Goal: Task Accomplishment & Management: Use online tool/utility

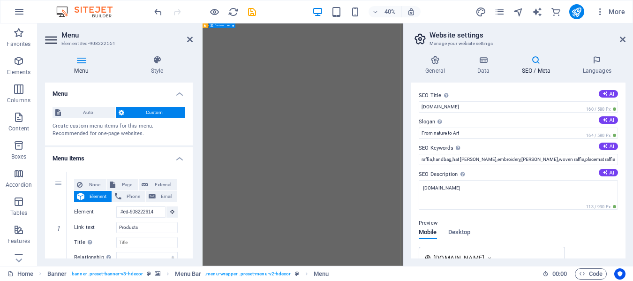
select select "1"
select select
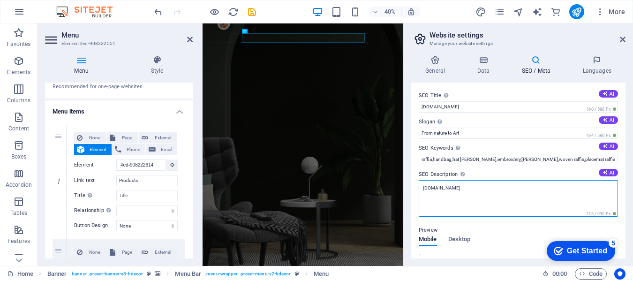
drag, startPoint x: 469, startPoint y: 189, endPoint x: 415, endPoint y: 191, distance: 54.5
click at [415, 191] on div "SEO Title The title of your website - make it something that stands out in sear…" at bounding box center [519, 171] width 214 height 176
paste textarea "Shop authentic Malagasy handicrafts at Artisane. Discover unique raffia bags, b…"
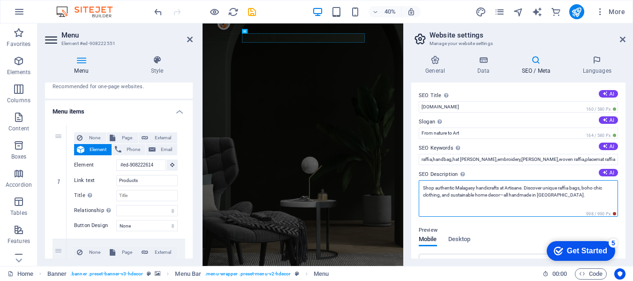
click at [586, 187] on textarea "Shop authentic Malagasy handicrafts at Artisane. Discover unique raffia bags, b…" at bounding box center [518, 198] width 199 height 37
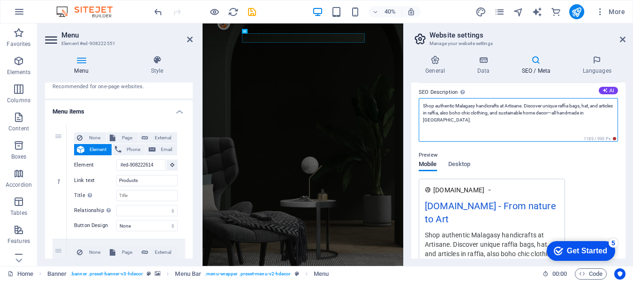
scroll to position [47, 0]
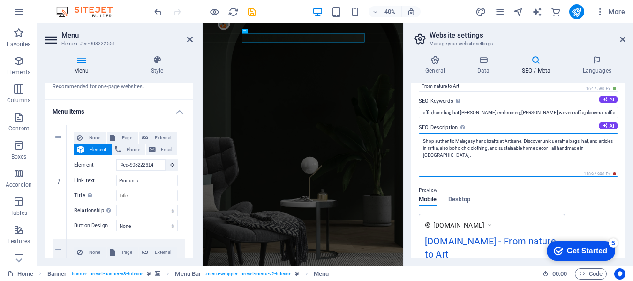
click at [424, 141] on textarea "Shop authentic Malagasy handicrafts at Artisane. Discover unique raffia bags, h…" at bounding box center [518, 155] width 199 height 44
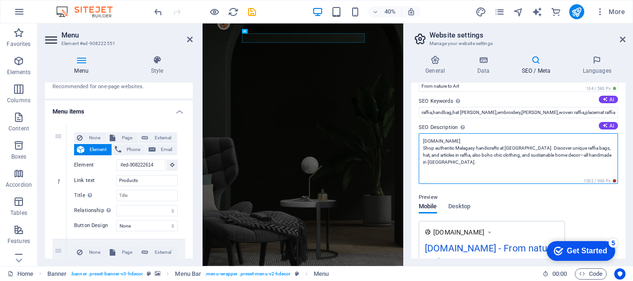
click at [424, 139] on textarea "[DOMAIN_NAME] Shop authentic Malagasy handicrafts at [GEOGRAPHIC_DATA]. Discove…" at bounding box center [518, 158] width 199 height 51
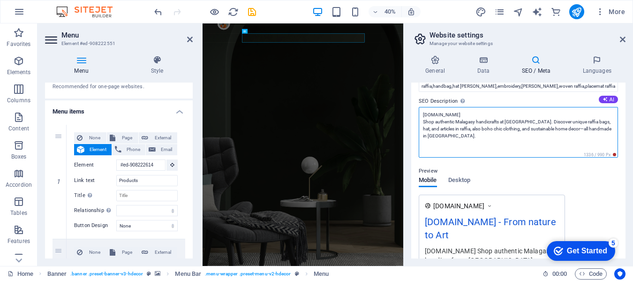
scroll to position [94, 0]
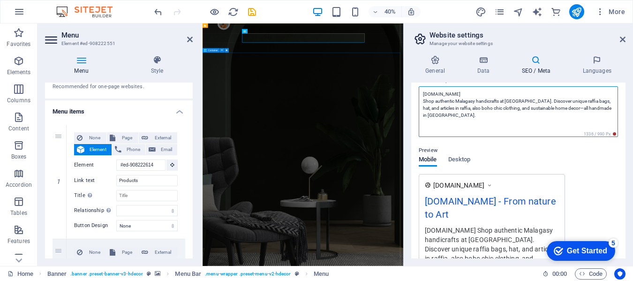
drag, startPoint x: 681, startPoint y: 116, endPoint x: 682, endPoint y: 198, distance: 82.1
drag, startPoint x: 472, startPoint y: 94, endPoint x: 420, endPoint y: 94, distance: 51.1
click at [420, 94] on textarea "[DOMAIN_NAME] Shop authentic Malagasy handicrafts at [GEOGRAPHIC_DATA]. Discove…" at bounding box center [518, 111] width 199 height 51
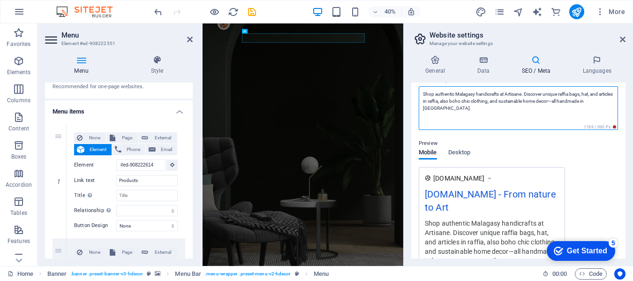
click at [467, 103] on textarea "Shop authentic Malagasy handicrafts at Artisane. Discover unique raffia bags, h…" at bounding box center [518, 108] width 199 height 44
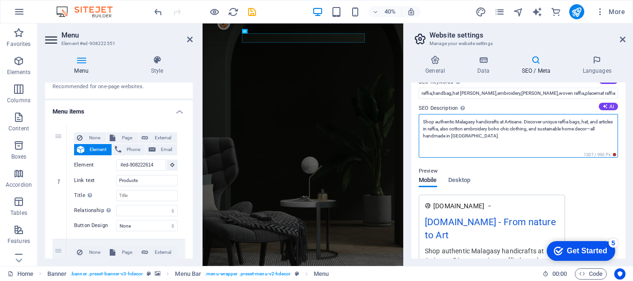
scroll to position [0, 0]
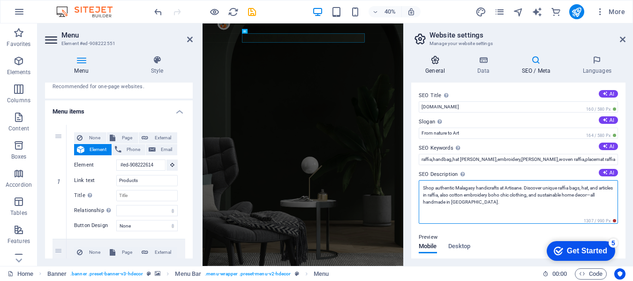
type textarea "Shop authentic Malagasy handicrafts at Artisane. Discover unique raffia bags, h…"
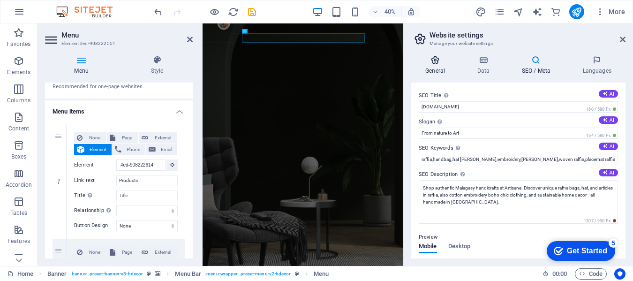
click at [434, 62] on icon at bounding box center [436, 59] width 48 height 9
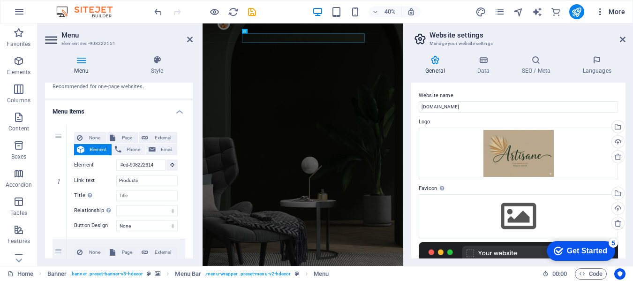
click at [602, 12] on icon "button" at bounding box center [600, 11] width 9 height 9
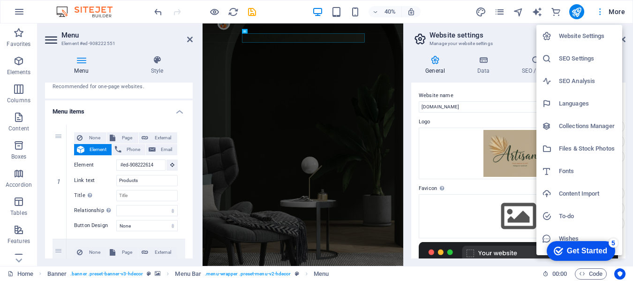
click at [602, 12] on div at bounding box center [316, 140] width 633 height 281
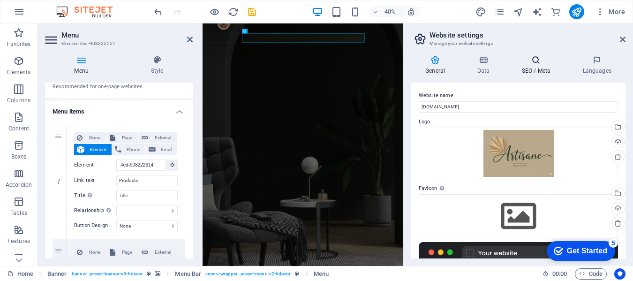
click at [535, 64] on icon at bounding box center [536, 59] width 57 height 9
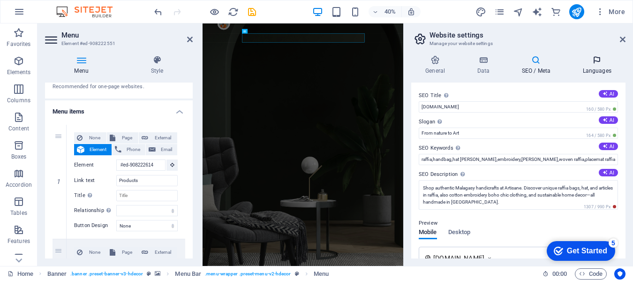
click at [596, 59] on icon at bounding box center [597, 59] width 57 height 9
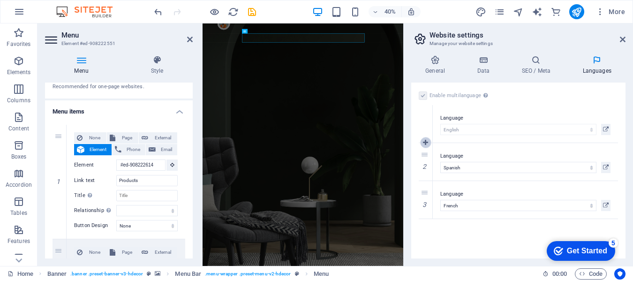
click at [423, 143] on icon at bounding box center [425, 142] width 5 height 7
select select
select select "148"
select select "49"
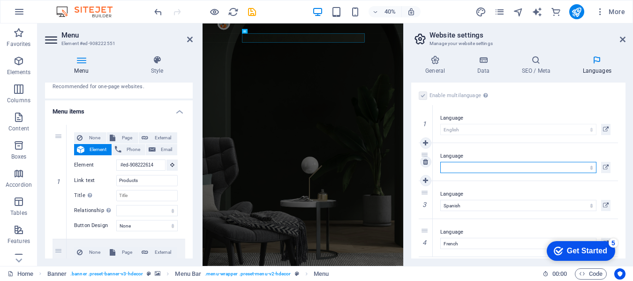
click at [453, 167] on select "Abkhazian Afar Afrikaans Akan Albanian Amharic Arabic Aragonese Armenian Assame…" at bounding box center [519, 167] width 156 height 11
select select "100"
click at [441, 162] on select "Abkhazian Afar Afrikaans Akan Albanian Amharic Arabic Aragonese Armenian Assame…" at bounding box center [519, 167] width 156 height 11
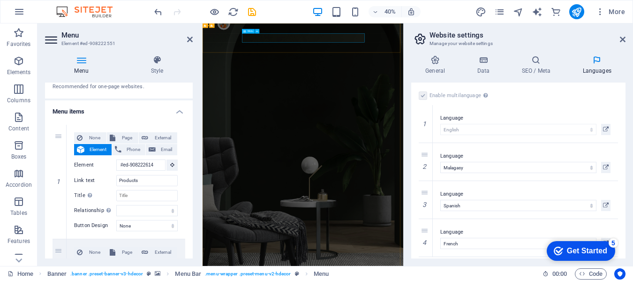
click at [258, 30] on icon at bounding box center [257, 32] width 2 height 4
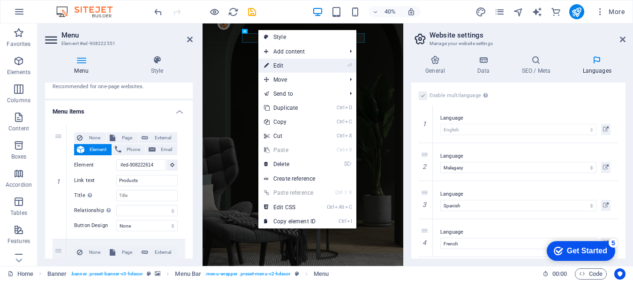
click at [281, 64] on link "⏎ Edit" at bounding box center [290, 66] width 63 height 14
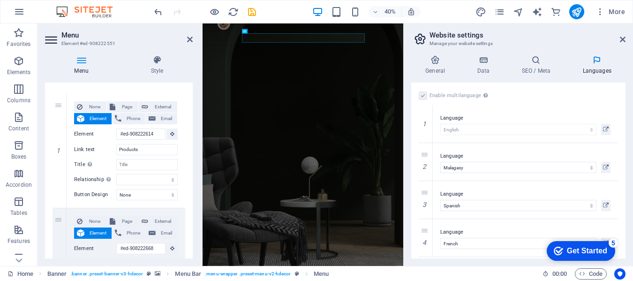
scroll to position [94, 0]
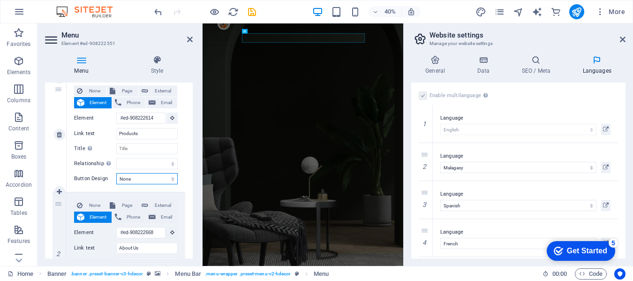
click at [169, 180] on select "None Default Primary Secondary" at bounding box center [146, 178] width 61 height 11
click at [135, 160] on select "alternate author bookmark external help license next nofollow noreferrer noopen…" at bounding box center [146, 163] width 61 height 11
click at [171, 164] on select "alternate author bookmark external help license next nofollow noreferrer noopen…" at bounding box center [146, 163] width 61 height 11
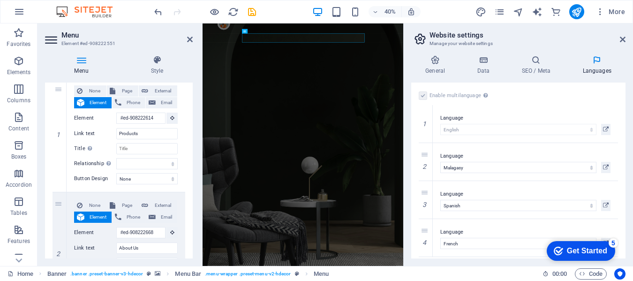
click at [122, 90] on span "Page" at bounding box center [126, 90] width 17 height 11
select select
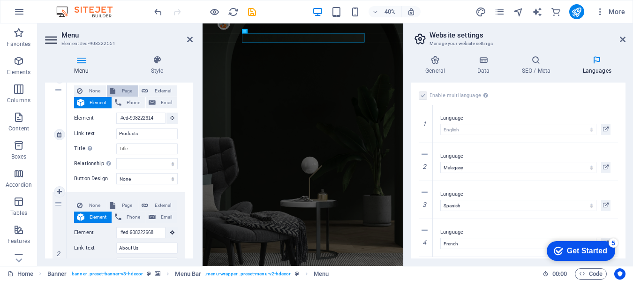
select select
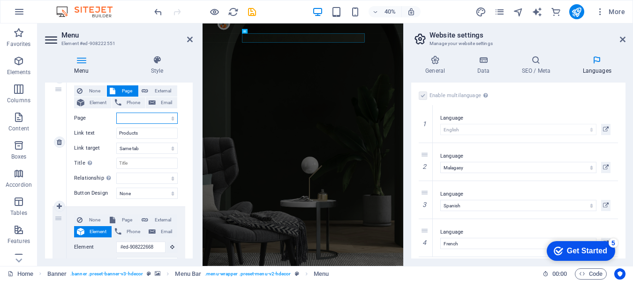
scroll to position [108, 0]
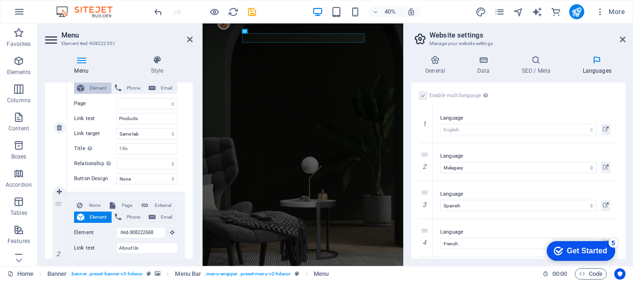
click at [93, 86] on span "Element" at bounding box center [98, 88] width 22 height 11
select select
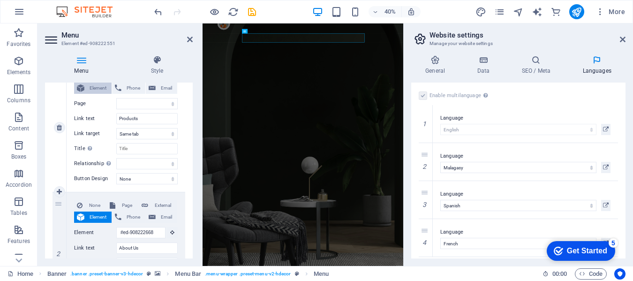
select select
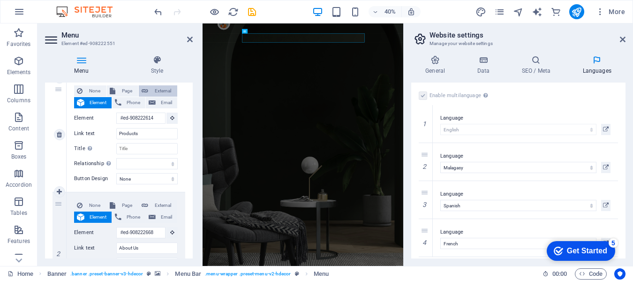
scroll to position [0, 0]
click at [158, 92] on span "External" at bounding box center [162, 90] width 23 height 11
select select "blank"
select select
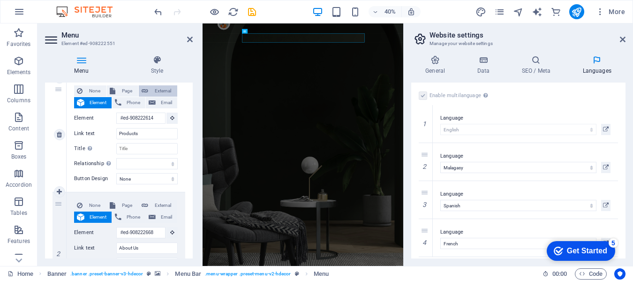
select select
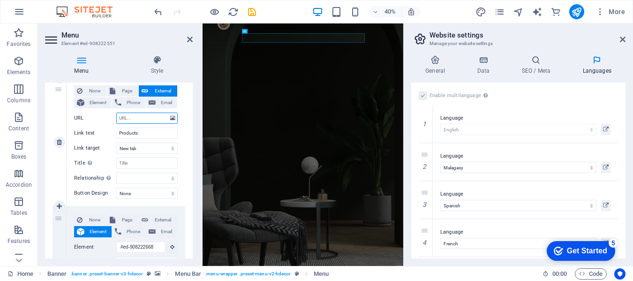
scroll to position [108, 0]
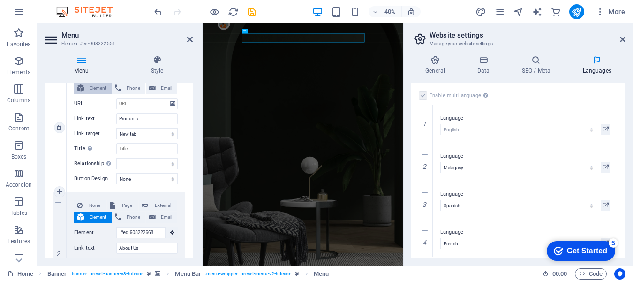
click at [87, 90] on span "Element" at bounding box center [98, 88] width 22 height 11
select select
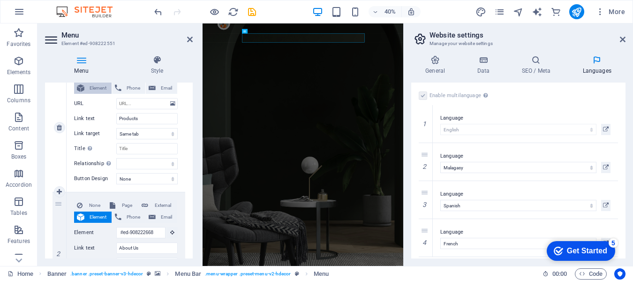
select select
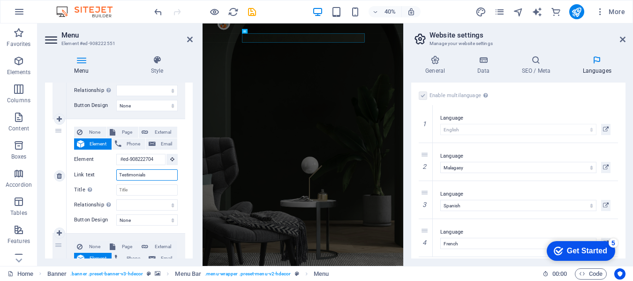
scroll to position [0, 0]
click at [135, 173] on input "Testimonials" at bounding box center [146, 174] width 61 height 11
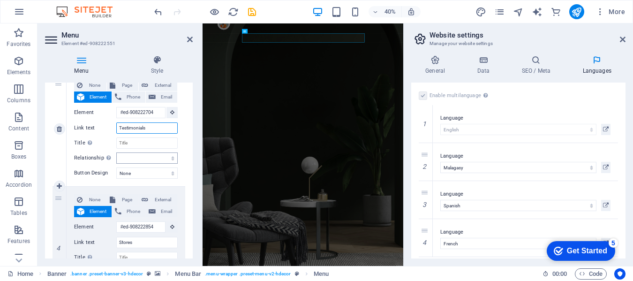
scroll to position [375, 0]
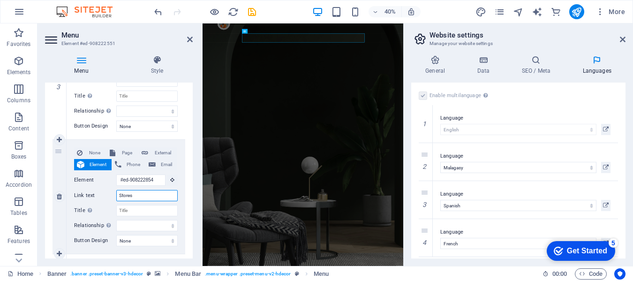
click at [136, 195] on input "Stores" at bounding box center [146, 195] width 61 height 11
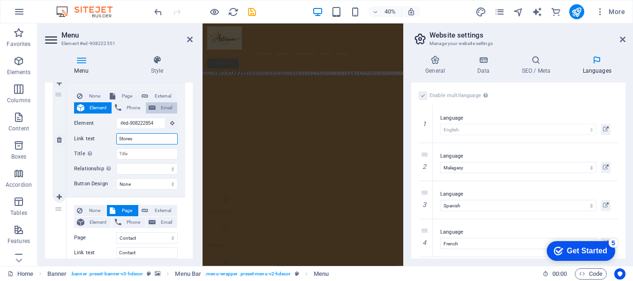
scroll to position [0, 0]
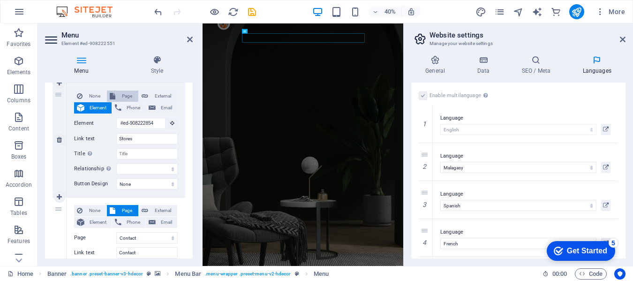
click at [113, 94] on icon at bounding box center [113, 96] width 6 height 11
select select
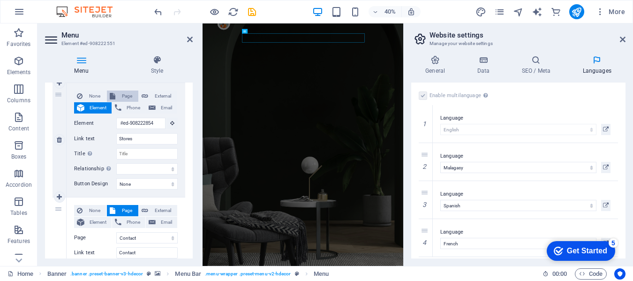
select select
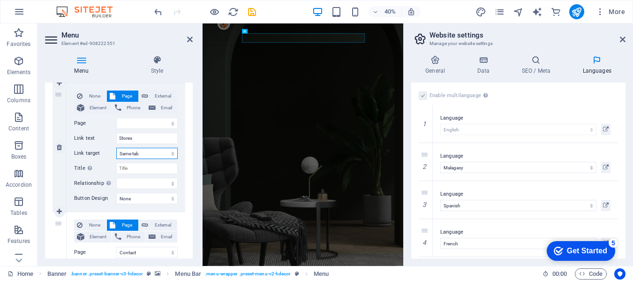
click at [171, 153] on select "New tab Same tab Overlay" at bounding box center [146, 153] width 61 height 11
click at [171, 125] on select "Home Contact Privacy Legal Notice" at bounding box center [146, 123] width 61 height 11
click at [88, 107] on span "Element" at bounding box center [98, 107] width 22 height 11
select select
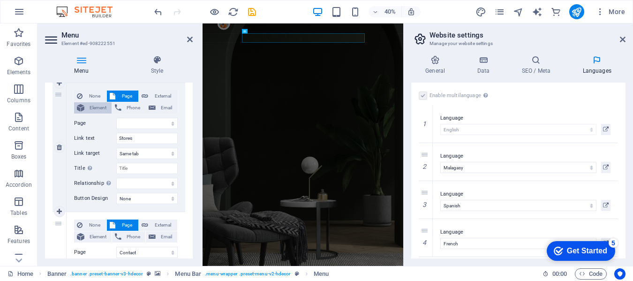
select select
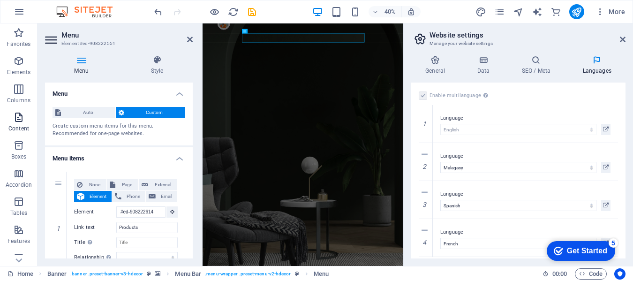
click at [16, 119] on icon "button" at bounding box center [18, 117] width 11 height 11
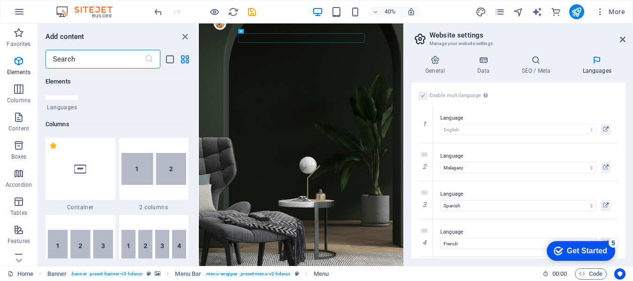
scroll to position [563, 0]
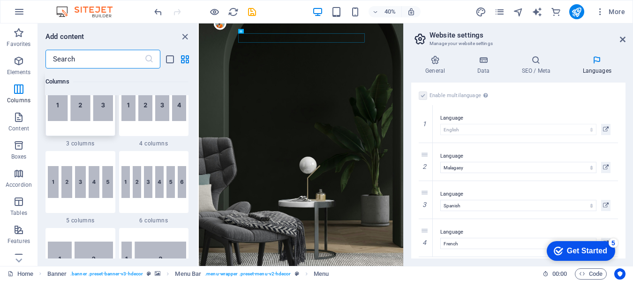
click at [72, 112] on img at bounding box center [80, 105] width 65 height 32
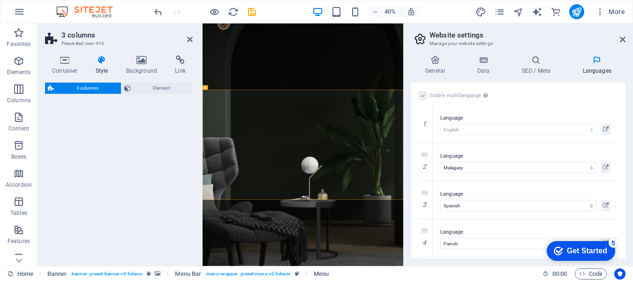
click at [107, 106] on div "3 columns Element" at bounding box center [119, 171] width 148 height 176
select select "rem"
select select "preset-columns-three-v2-default"
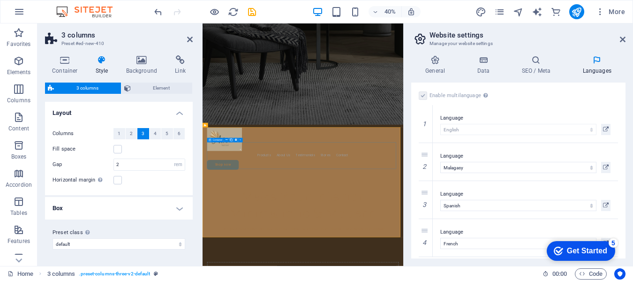
scroll to position [468, 0]
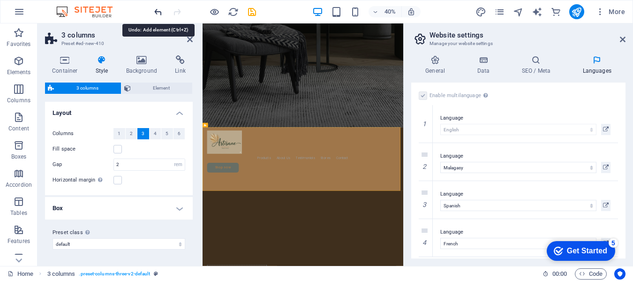
click at [156, 11] on icon "undo" at bounding box center [158, 12] width 11 height 11
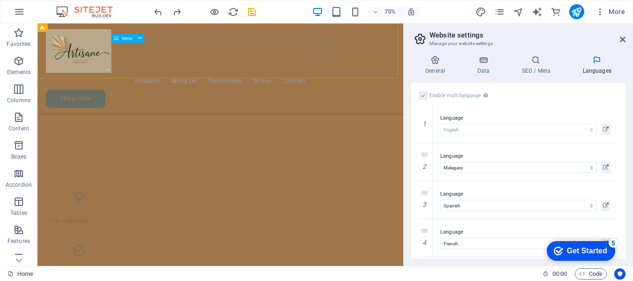
click at [187, 89] on nav "Products About Us Testimonials Stores Contact" at bounding box center [281, 100] width 465 height 23
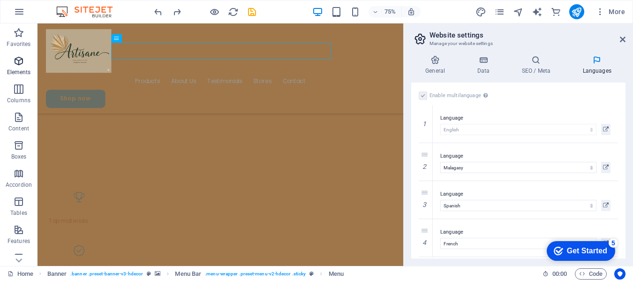
click at [20, 59] on icon "button" at bounding box center [18, 60] width 11 height 11
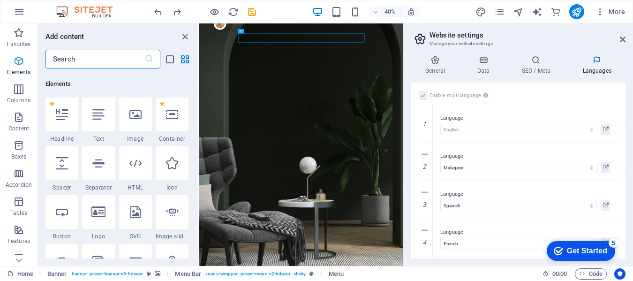
scroll to position [100, 0]
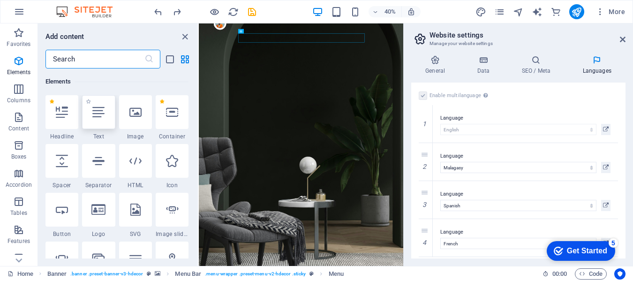
click at [96, 114] on icon at bounding box center [98, 112] width 12 height 12
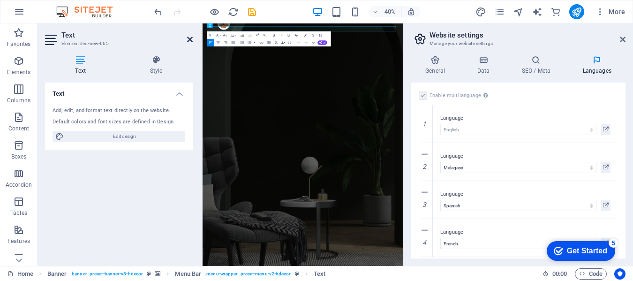
click at [189, 37] on icon at bounding box center [190, 40] width 6 height 8
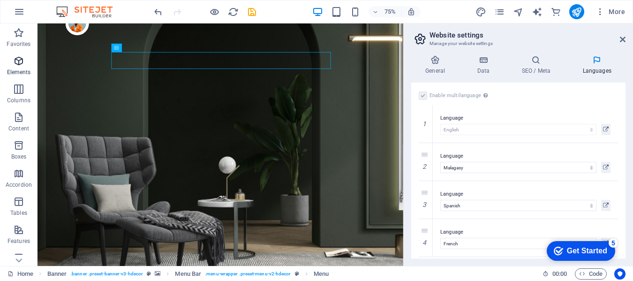
click at [21, 64] on icon "button" at bounding box center [18, 60] width 11 height 11
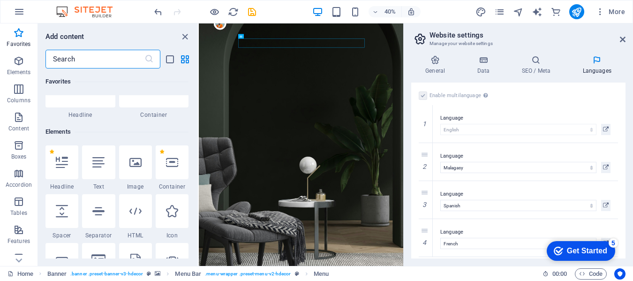
scroll to position [94, 0]
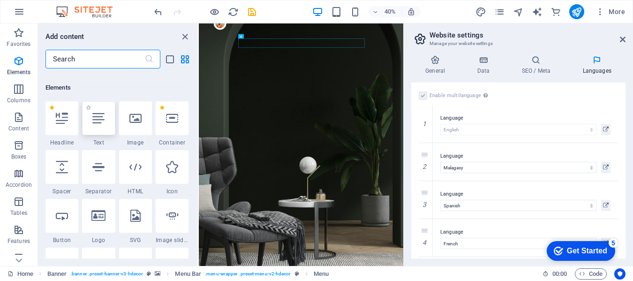
click at [98, 125] on div at bounding box center [98, 118] width 33 height 34
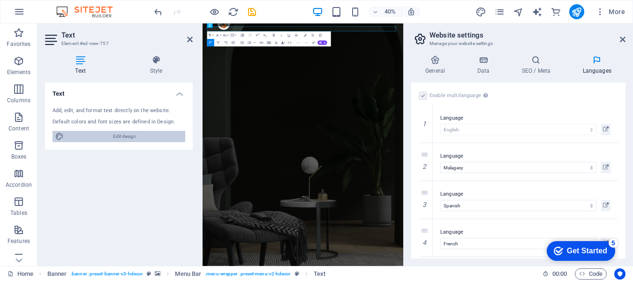
click at [109, 136] on span "Edit design" at bounding box center [125, 136] width 116 height 11
select select "px"
select select "400"
select select "px"
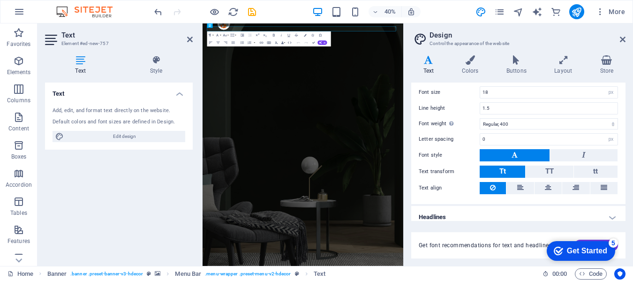
scroll to position [76, 0]
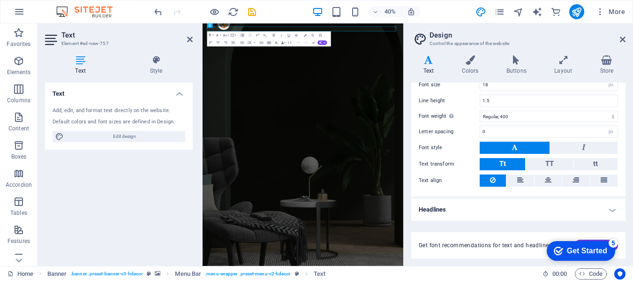
click at [77, 60] on icon at bounding box center [80, 59] width 71 height 9
click at [189, 39] on icon at bounding box center [190, 40] width 6 height 8
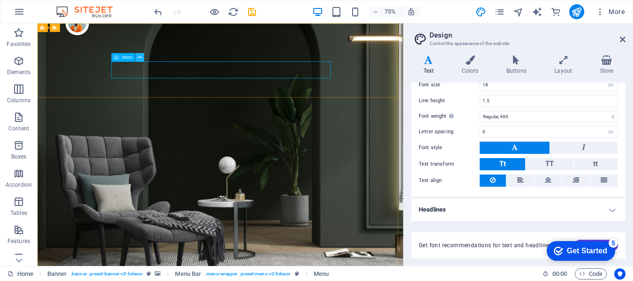
click at [142, 58] on icon at bounding box center [140, 57] width 4 height 8
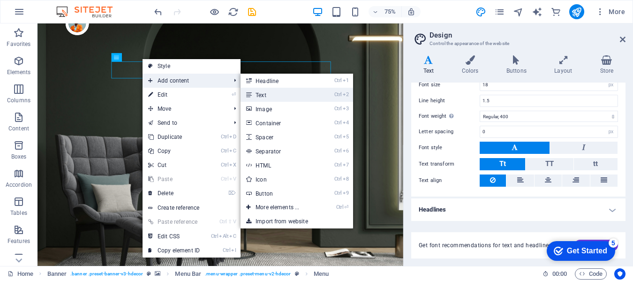
click at [262, 96] on link "Ctrl 2 Text" at bounding box center [279, 95] width 77 height 14
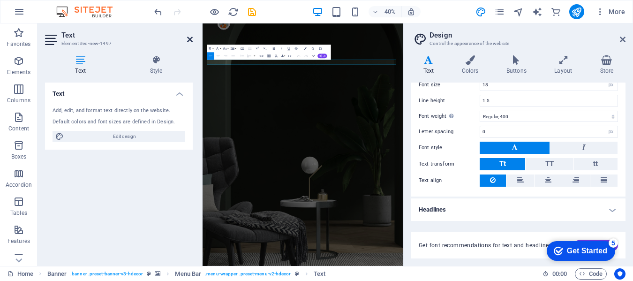
click at [189, 40] on icon at bounding box center [190, 40] width 6 height 8
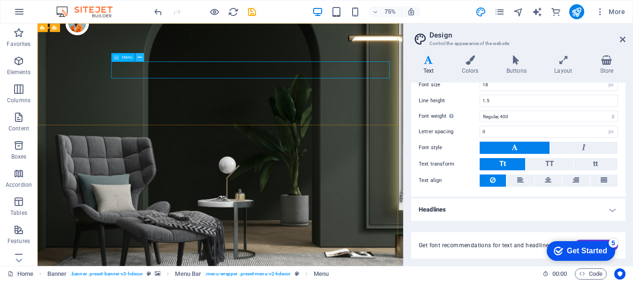
click at [138, 59] on icon at bounding box center [140, 57] width 4 height 8
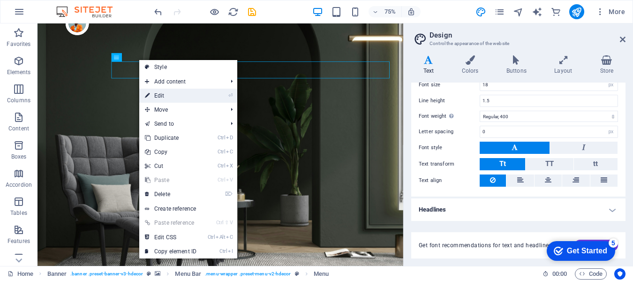
click at [161, 94] on link "⏎ Edit" at bounding box center [170, 96] width 63 height 14
select select "1"
select select
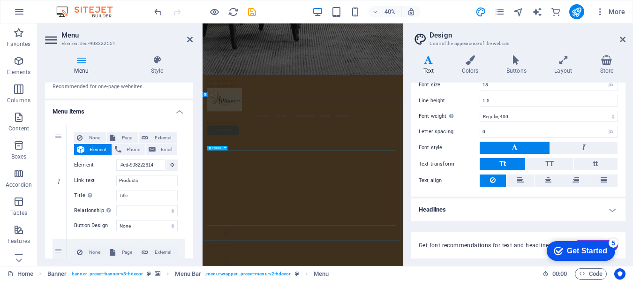
scroll to position [657, 0]
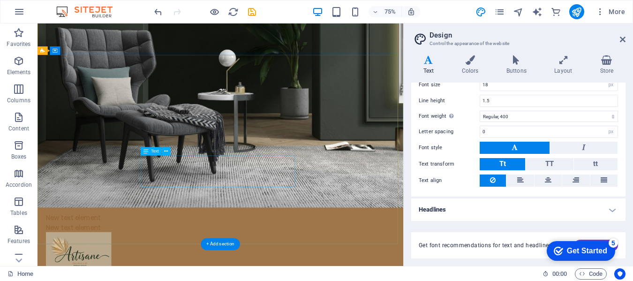
scroll to position [94, 0]
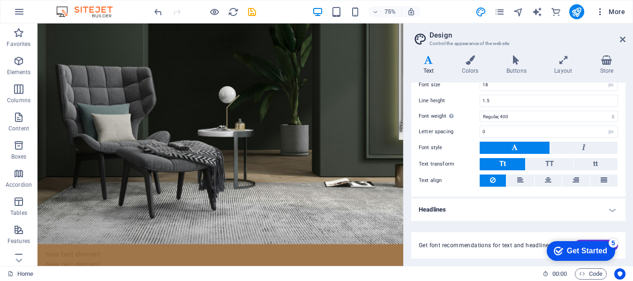
click at [600, 12] on icon "button" at bounding box center [600, 11] width 9 height 9
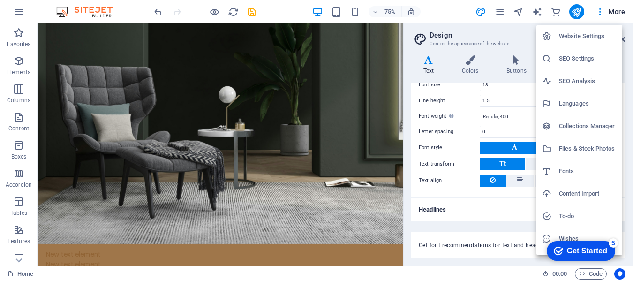
scroll to position [17, 0]
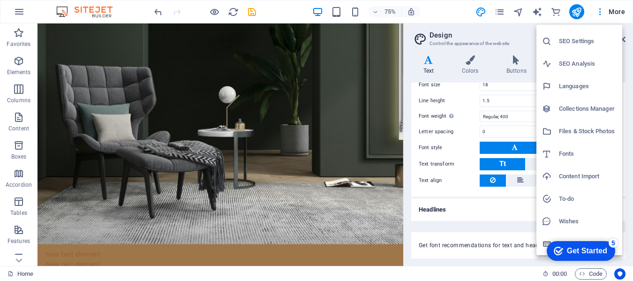
click at [440, 8] on div at bounding box center [316, 140] width 633 height 281
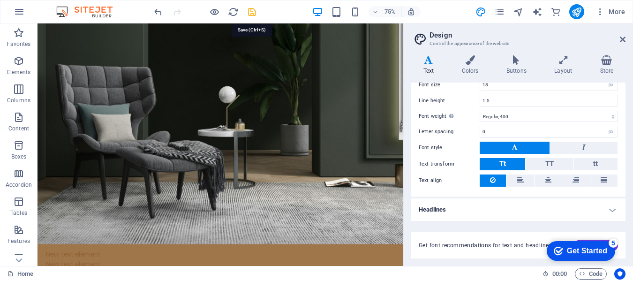
click at [254, 11] on icon "save" at bounding box center [252, 12] width 11 height 11
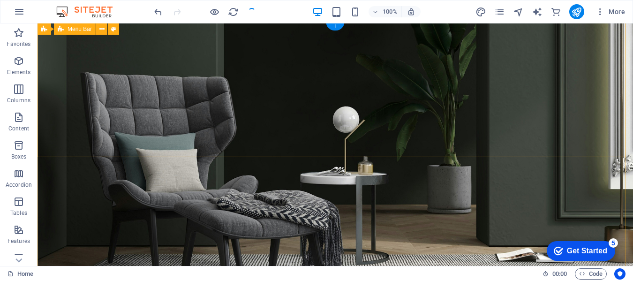
scroll to position [0, 0]
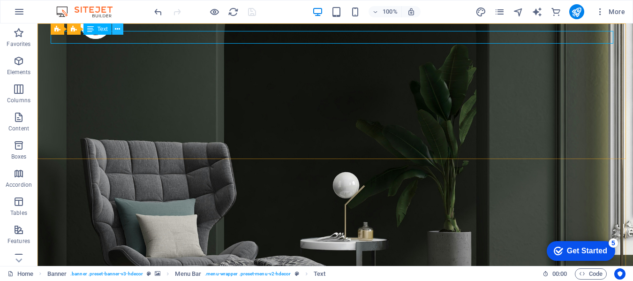
click at [114, 29] on button at bounding box center [117, 28] width 11 height 11
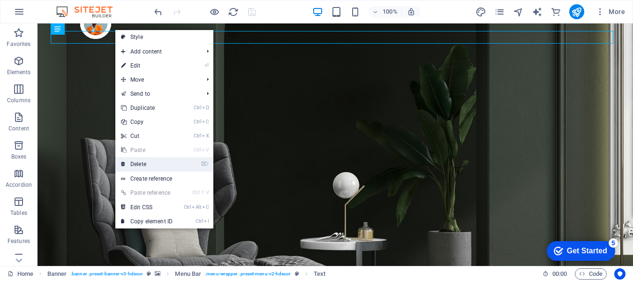
click at [139, 164] on link "⌦ Delete" at bounding box center [146, 164] width 63 height 14
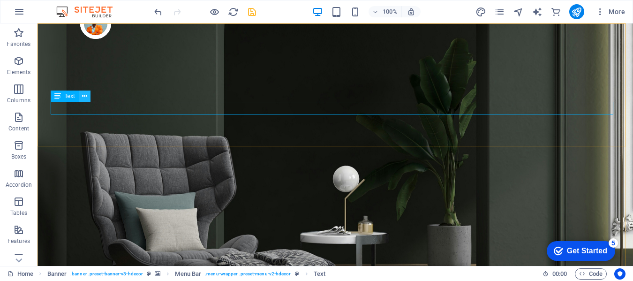
click at [86, 95] on icon at bounding box center [84, 97] width 5 height 10
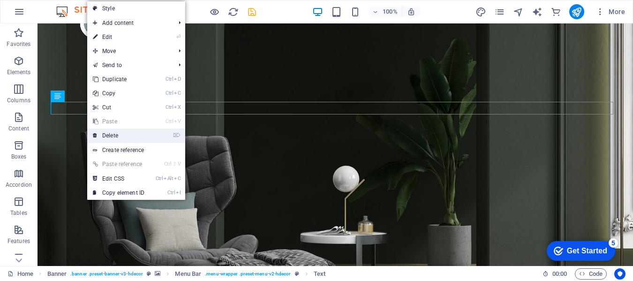
click at [111, 136] on link "⌦ Delete" at bounding box center [118, 136] width 63 height 14
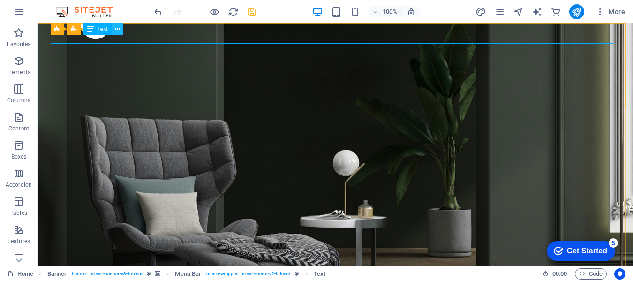
click at [119, 29] on icon at bounding box center [117, 29] width 5 height 10
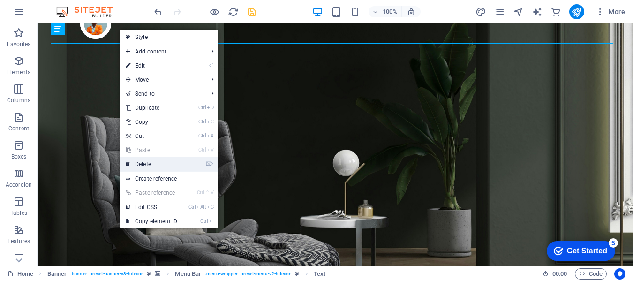
click at [147, 163] on link "⌦ Delete" at bounding box center [151, 164] width 63 height 14
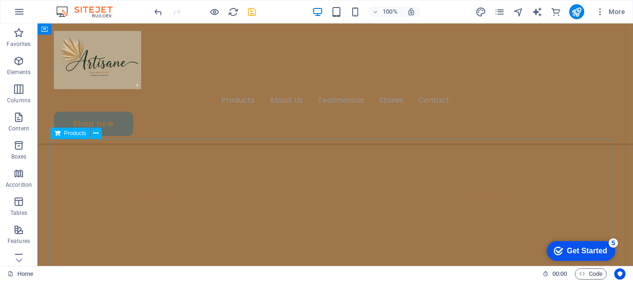
scroll to position [328, 0]
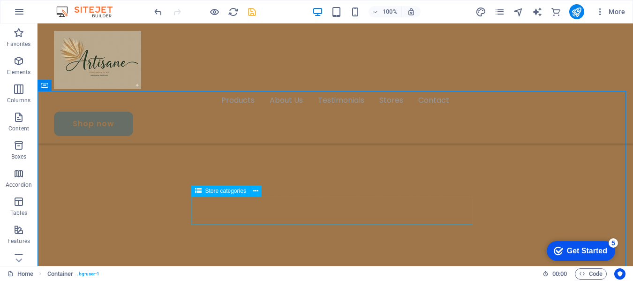
click at [231, 196] on div "Store categories" at bounding box center [220, 190] width 59 height 11
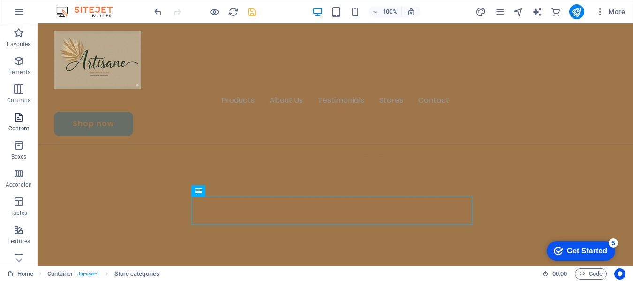
click at [20, 121] on icon "button" at bounding box center [18, 117] width 11 height 11
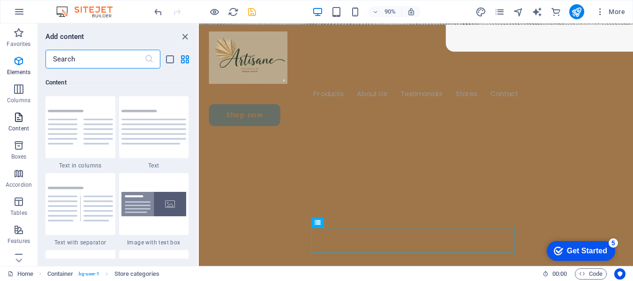
scroll to position [1642, 0]
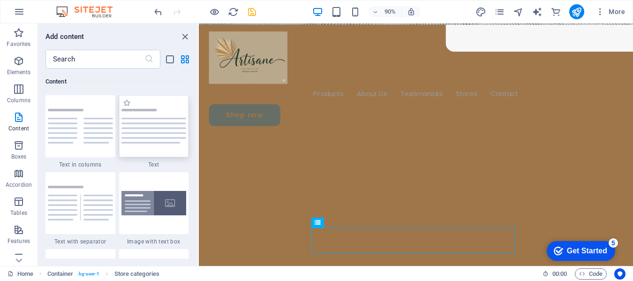
drag, startPoint x: 138, startPoint y: 121, endPoint x: 223, endPoint y: 383, distance: 275.9
click at [138, 121] on img at bounding box center [154, 126] width 65 height 35
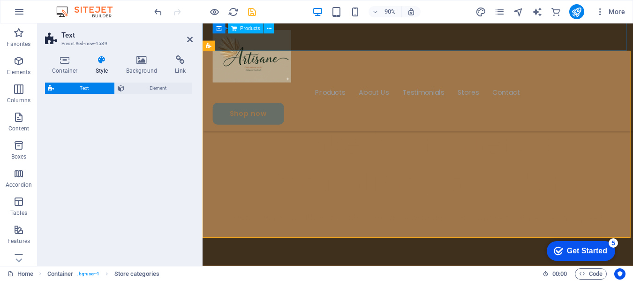
scroll to position [778, 0]
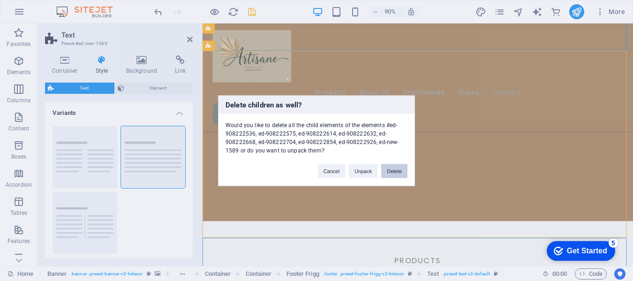
click at [390, 171] on button "Delete" at bounding box center [394, 171] width 26 height 14
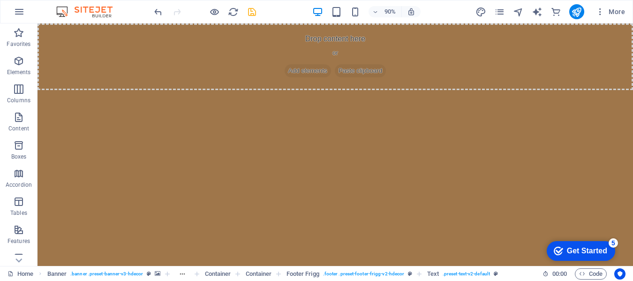
scroll to position [0, 0]
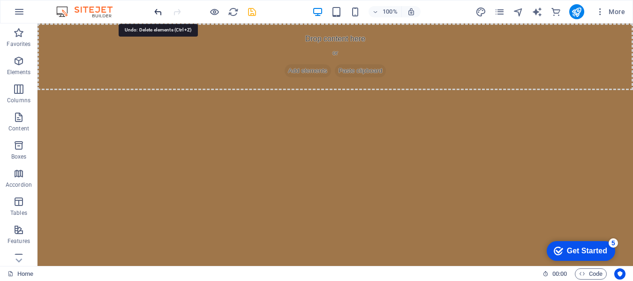
click at [157, 11] on icon "undo" at bounding box center [158, 12] width 11 height 11
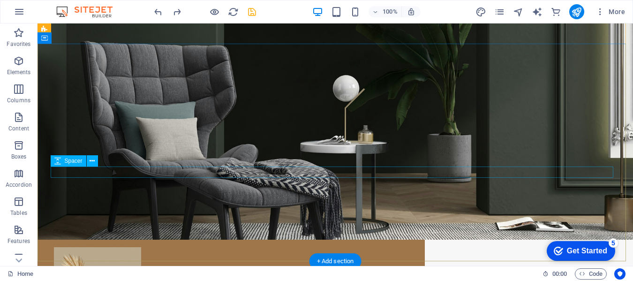
scroll to position [141, 0]
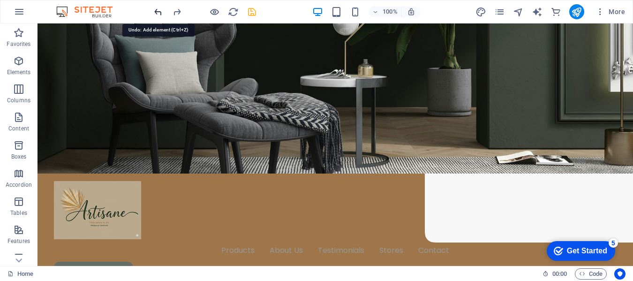
click at [157, 12] on icon "undo" at bounding box center [158, 12] width 11 height 11
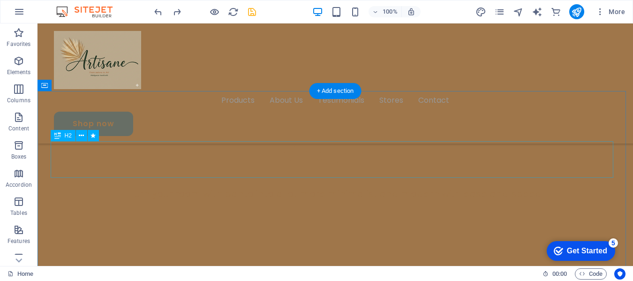
scroll to position [350, 0]
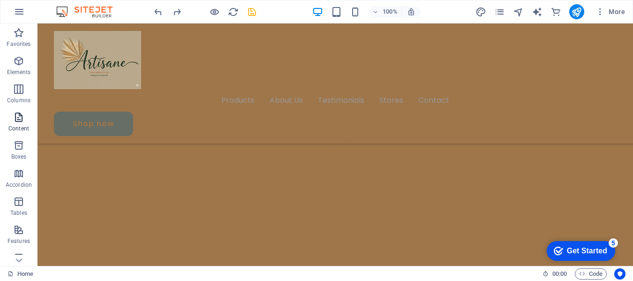
click at [19, 114] on icon "button" at bounding box center [18, 117] width 11 height 11
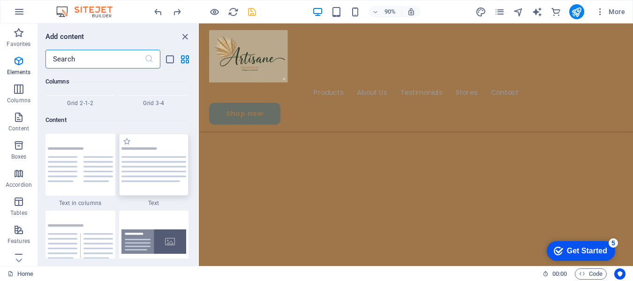
scroll to position [1642, 0]
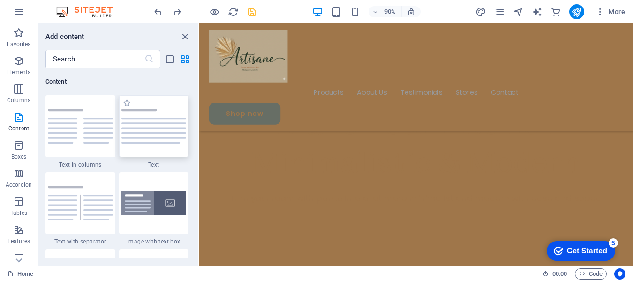
click at [156, 133] on img at bounding box center [154, 126] width 65 height 35
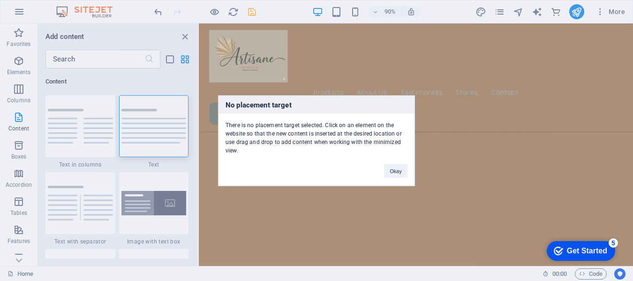
click at [143, 201] on div "No placement target There is no placement target selected. Click on an element …" at bounding box center [316, 140] width 633 height 281
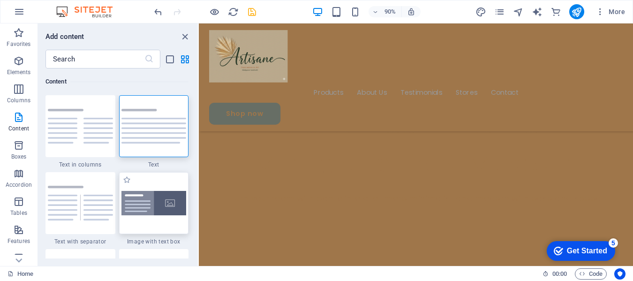
click at [147, 187] on div at bounding box center [154, 203] width 70 height 62
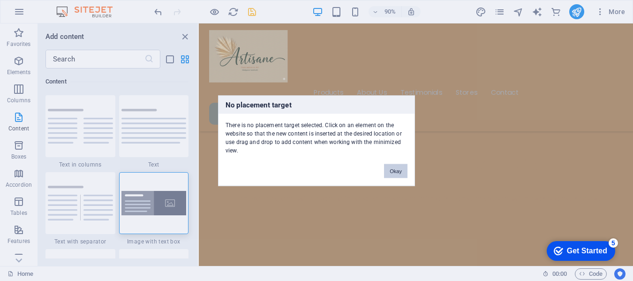
drag, startPoint x: 394, startPoint y: 172, endPoint x: 148, endPoint y: 198, distance: 246.8
click at [394, 172] on button "Okay" at bounding box center [395, 171] width 23 height 14
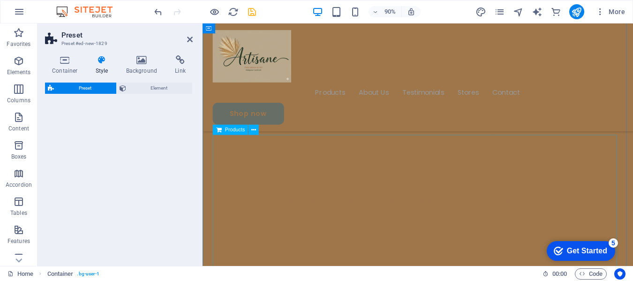
select select "rem"
select select "px"
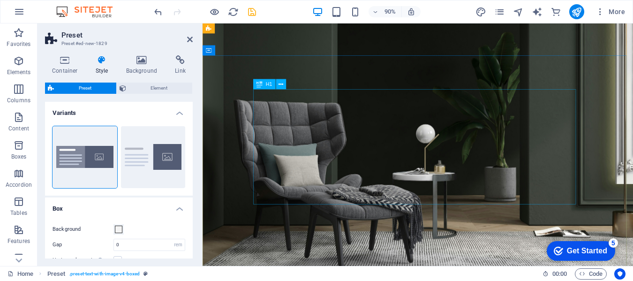
scroll to position [0, 0]
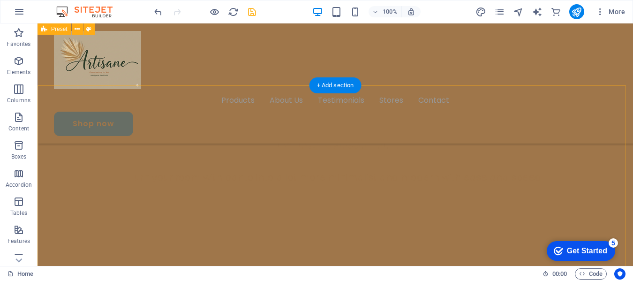
scroll to position [328, 0]
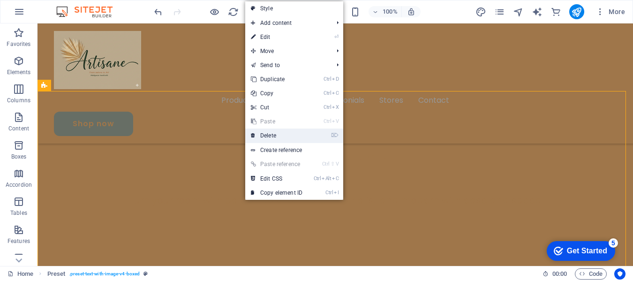
click at [261, 137] on link "⌦ Delete" at bounding box center [276, 136] width 63 height 14
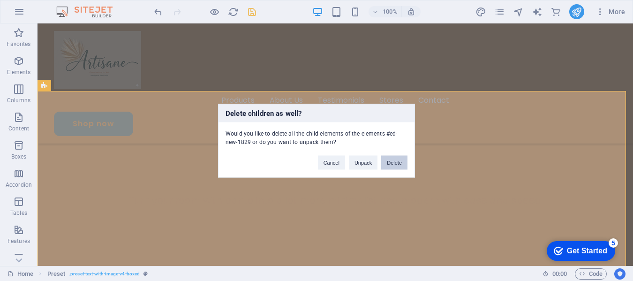
click at [390, 163] on button "Delete" at bounding box center [394, 162] width 26 height 14
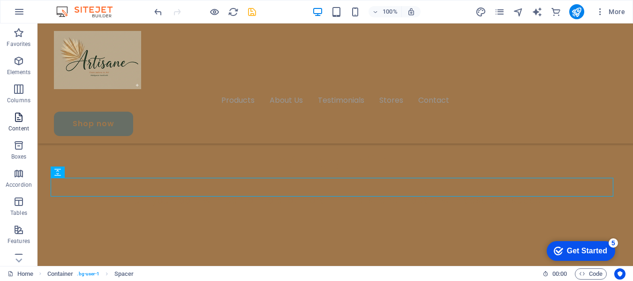
click at [19, 114] on icon "button" at bounding box center [18, 117] width 11 height 11
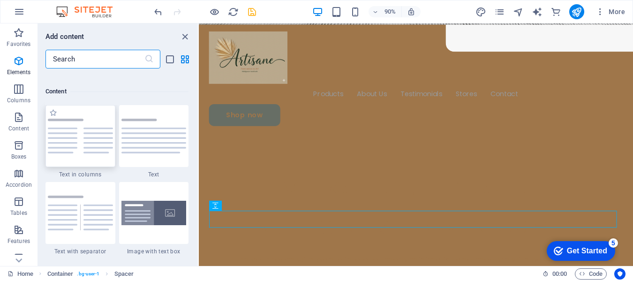
scroll to position [1642, 0]
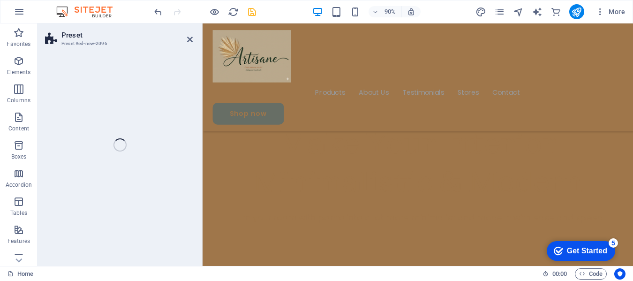
select select "rem"
select select "px"
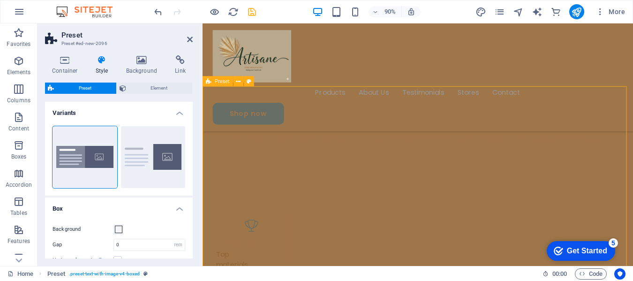
scroll to position [323, 0]
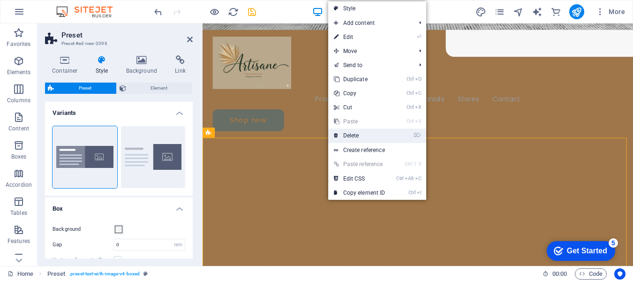
click at [354, 133] on link "⌦ Delete" at bounding box center [359, 136] width 63 height 14
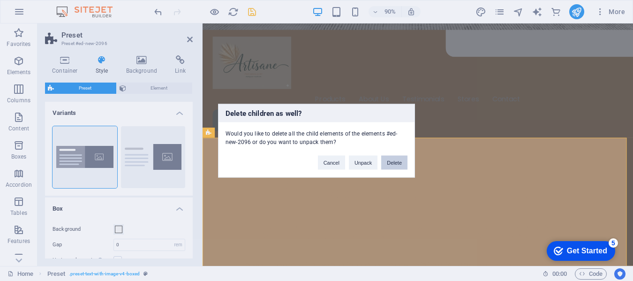
click at [395, 160] on button "Delete" at bounding box center [394, 162] width 26 height 14
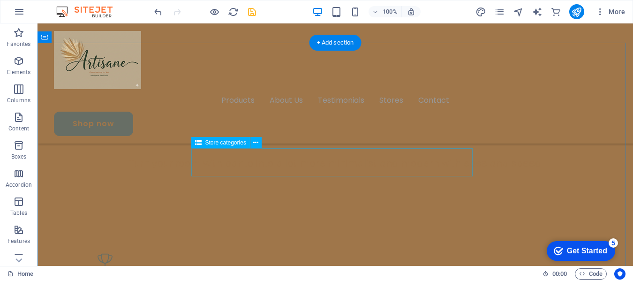
scroll to position [417, 0]
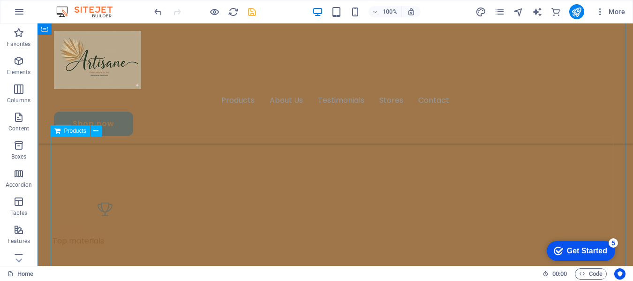
click at [96, 133] on icon at bounding box center [95, 131] width 5 height 10
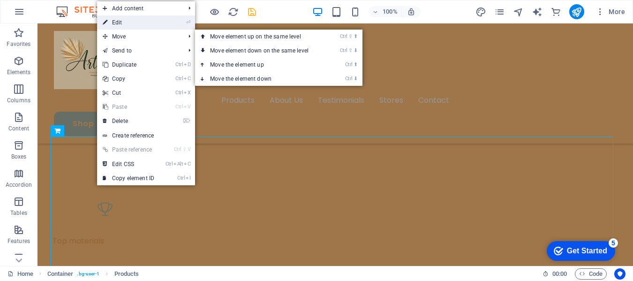
click at [117, 24] on link "⏎ Edit" at bounding box center [128, 22] width 63 height 14
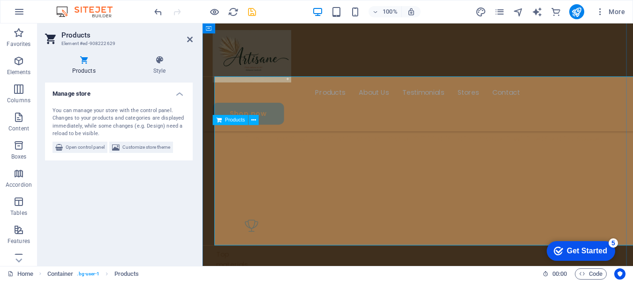
scroll to position [471, 0]
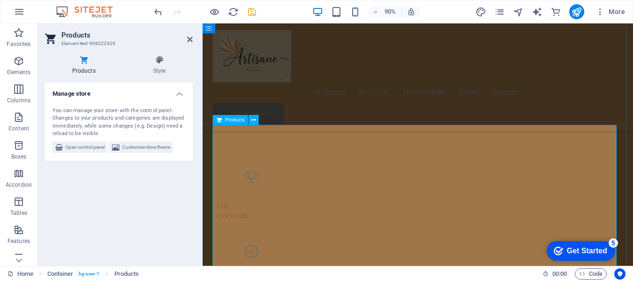
click at [15, 113] on icon "button" at bounding box center [18, 117] width 11 height 11
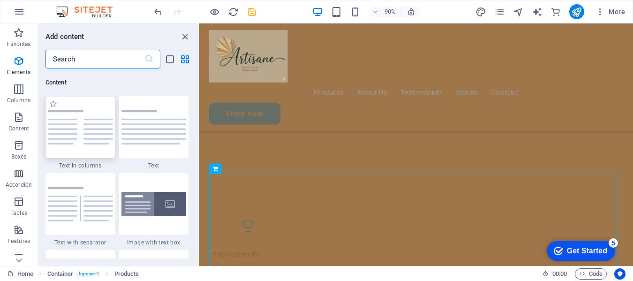
scroll to position [1642, 0]
click at [158, 201] on img at bounding box center [154, 203] width 65 height 25
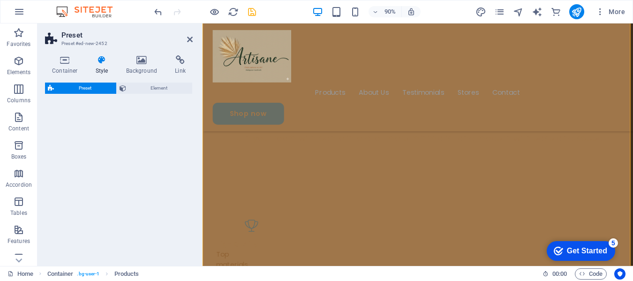
select select "rem"
select select "px"
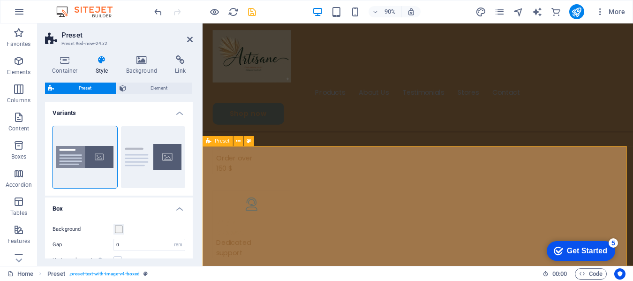
scroll to position [772, 0]
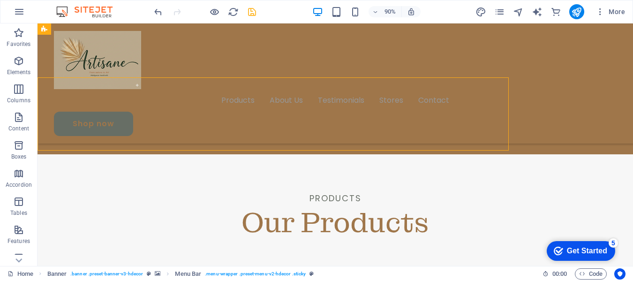
scroll to position [718, 0]
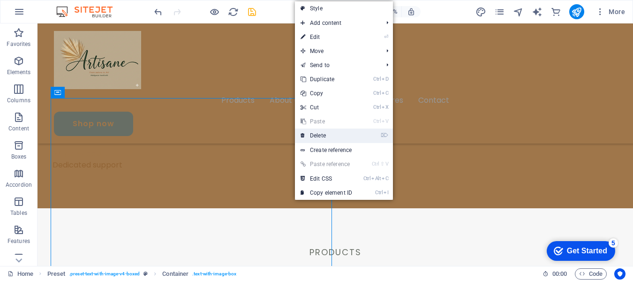
click at [324, 135] on link "⌦ Delete" at bounding box center [326, 136] width 63 height 14
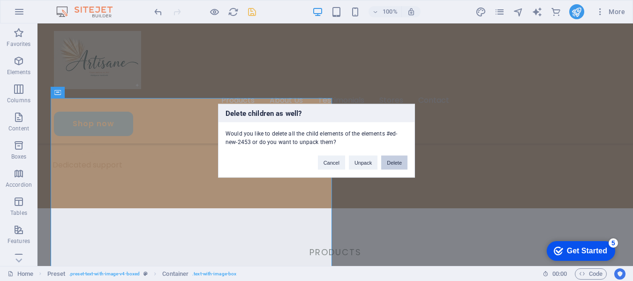
click at [392, 159] on button "Delete" at bounding box center [394, 162] width 26 height 14
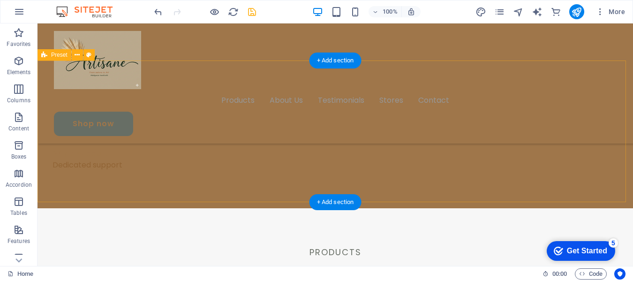
scroll to position [671, 0]
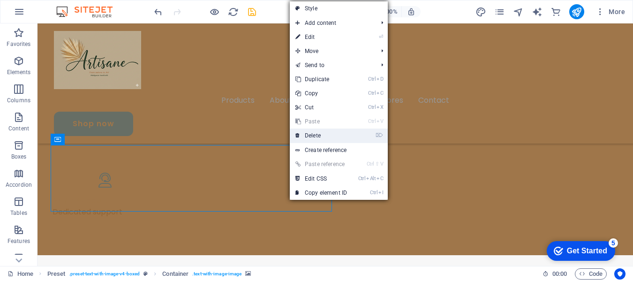
click at [310, 132] on link "⌦ Delete" at bounding box center [321, 136] width 63 height 14
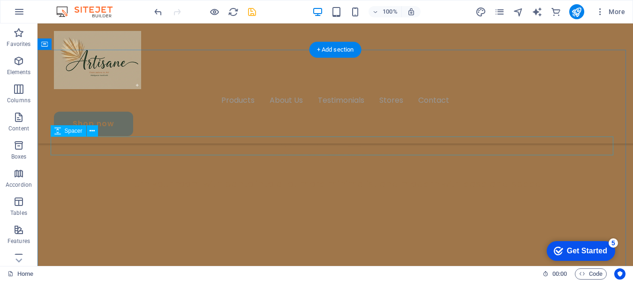
scroll to position [343, 0]
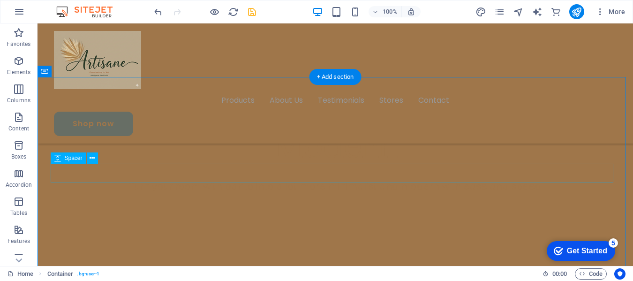
click at [90, 158] on icon at bounding box center [92, 158] width 5 height 10
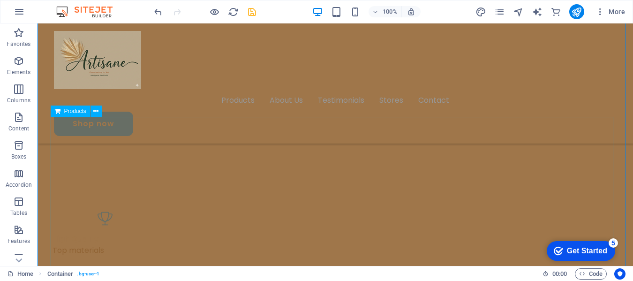
scroll to position [436, 0]
click at [98, 115] on icon at bounding box center [95, 112] width 5 height 10
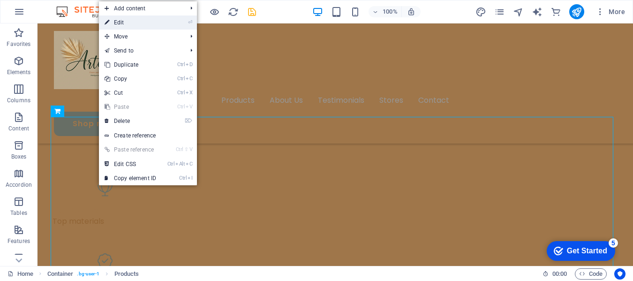
click at [122, 20] on link "⏎ Edit" at bounding box center [130, 22] width 63 height 14
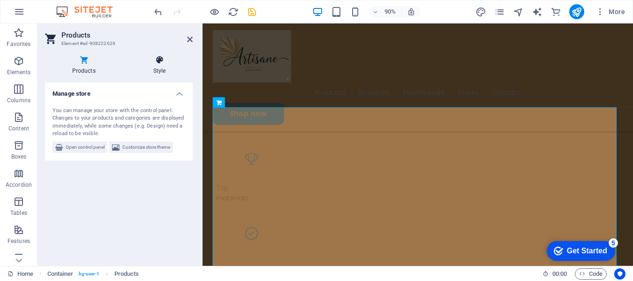
click at [157, 61] on icon at bounding box center [159, 59] width 67 height 9
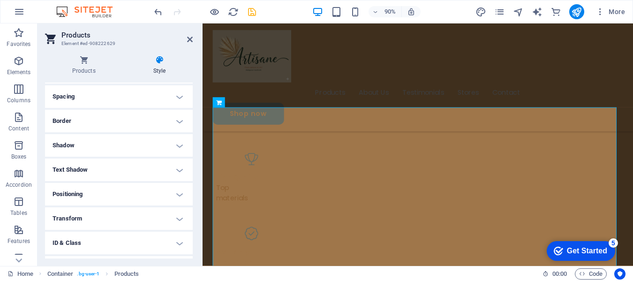
scroll to position [127, 0]
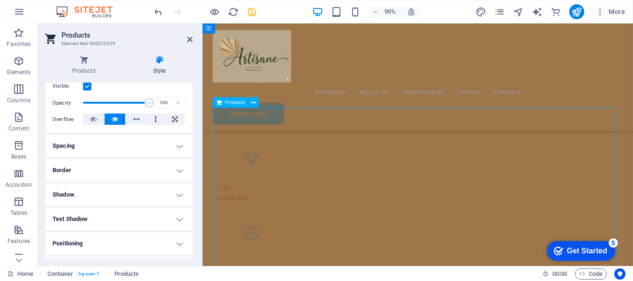
click at [253, 104] on icon at bounding box center [254, 102] width 5 height 9
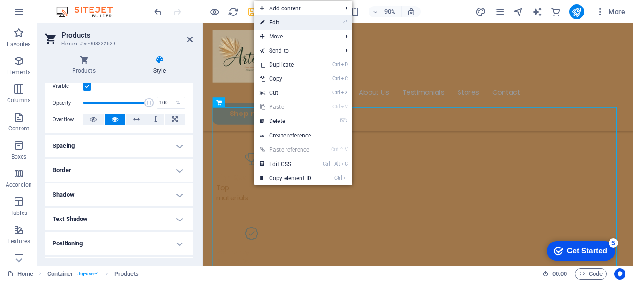
click at [272, 24] on link "⏎ Edit" at bounding box center [285, 22] width 63 height 14
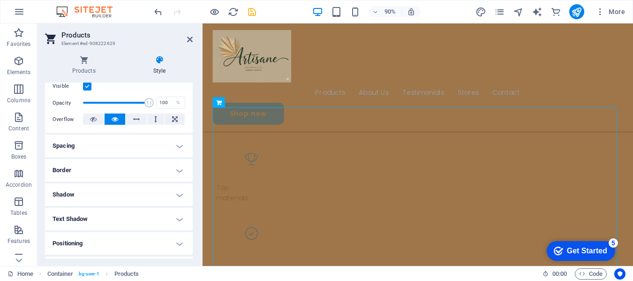
click at [176, 218] on h4 "Text Shadow" at bounding box center [119, 219] width 148 height 23
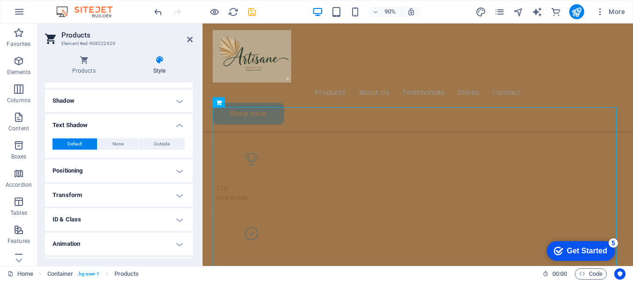
scroll to position [242, 0]
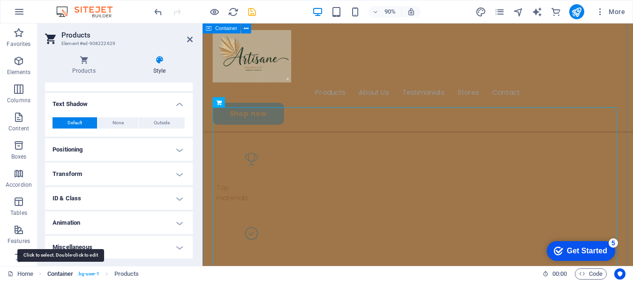
click at [60, 273] on span "Container" at bounding box center [60, 273] width 26 height 11
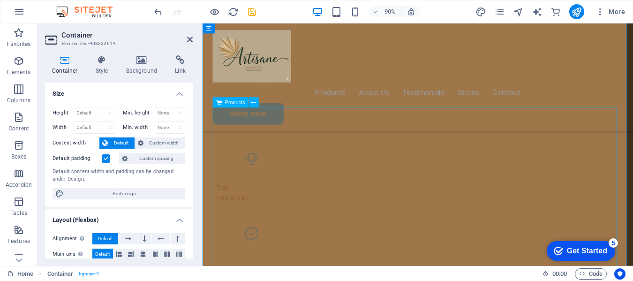
click at [63, 67] on h4 "Container" at bounding box center [67, 65] width 44 height 20
drag, startPoint x: 15, startPoint y: 123, endPoint x: 77, endPoint y: 135, distance: 64.0
click at [15, 123] on span "Content" at bounding box center [19, 123] width 38 height 23
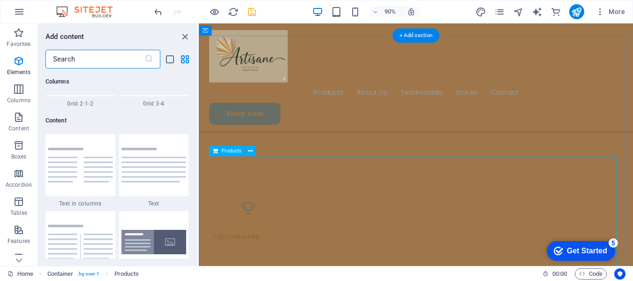
scroll to position [1642, 0]
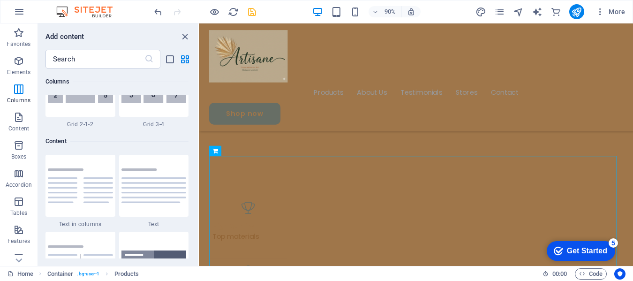
scroll to position [1595, 0]
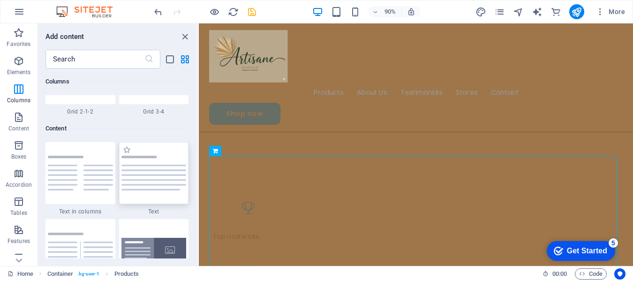
click at [158, 178] on img at bounding box center [154, 173] width 65 height 35
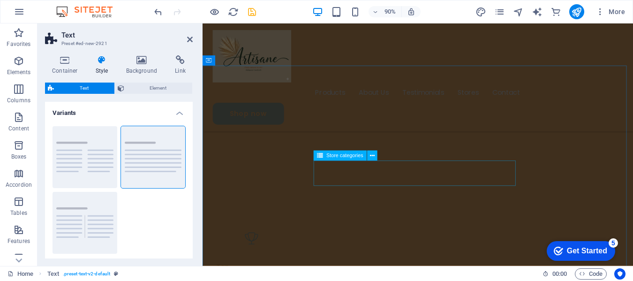
scroll to position [403, 0]
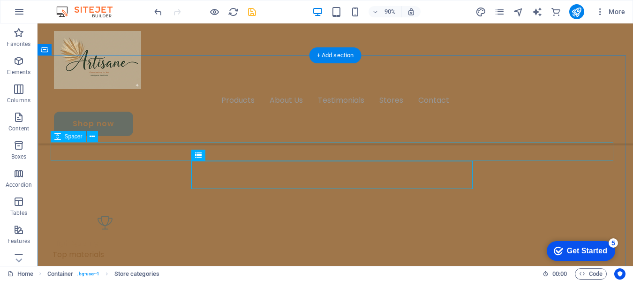
scroll to position [364, 0]
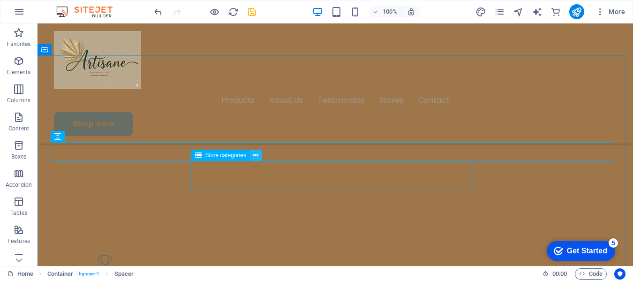
click at [257, 153] on icon at bounding box center [255, 156] width 5 height 10
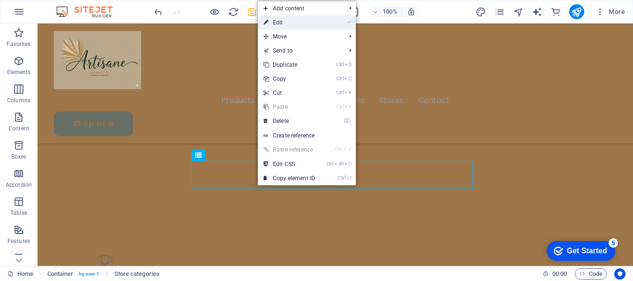
click at [275, 21] on link "⏎ Edit" at bounding box center [289, 22] width 63 height 14
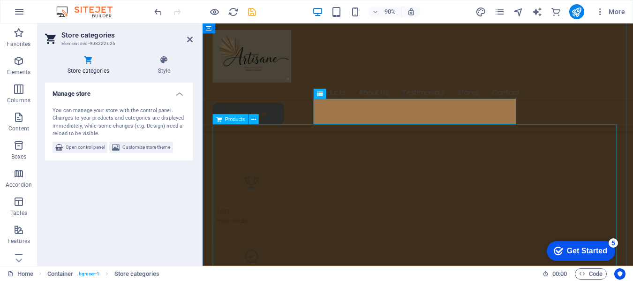
scroll to position [450, 0]
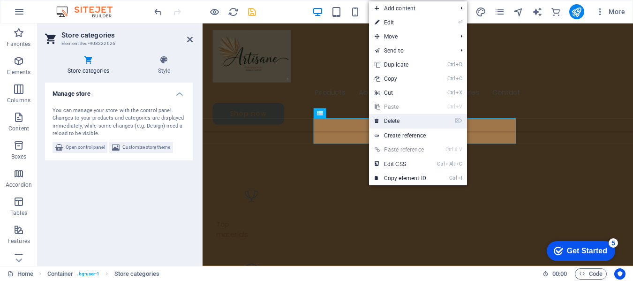
click at [379, 122] on icon at bounding box center [377, 121] width 5 height 14
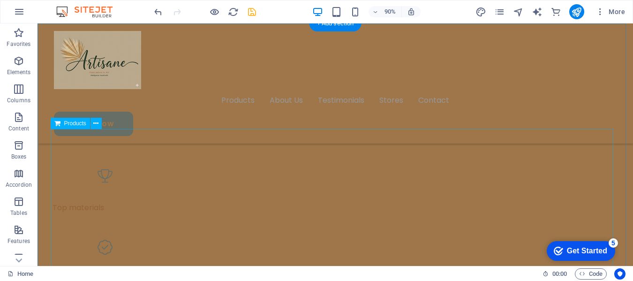
scroll to position [396, 0]
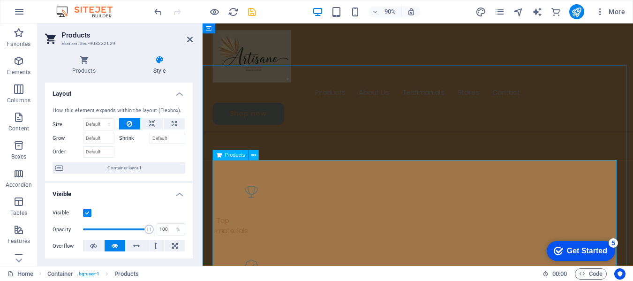
scroll to position [403, 0]
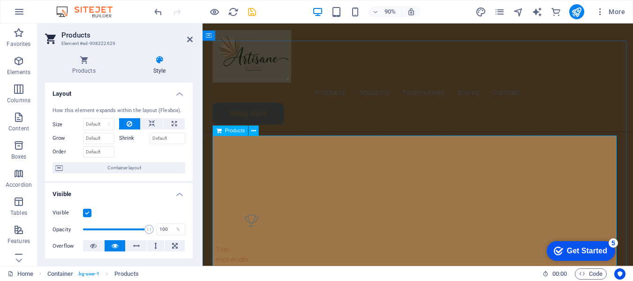
scroll to position [563, 0]
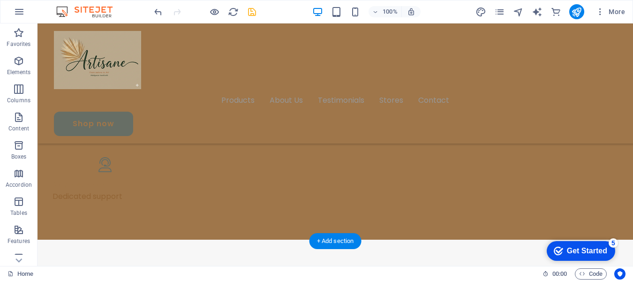
drag, startPoint x: 206, startPoint y: 242, endPoint x: 344, endPoint y: 158, distance: 162.6
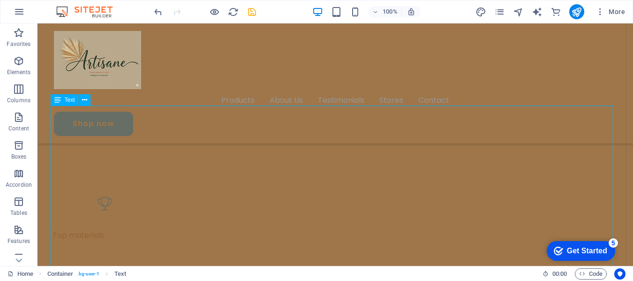
scroll to position [375, 0]
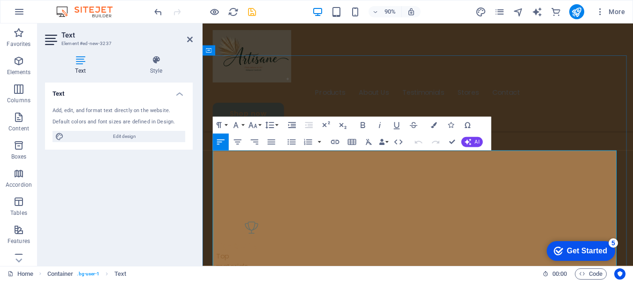
click at [269, 142] on icon "button" at bounding box center [272, 142] width 8 height 5
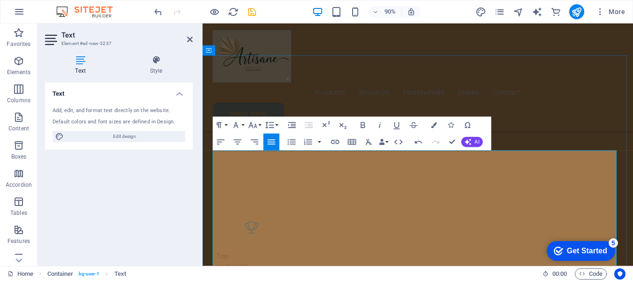
drag, startPoint x: 215, startPoint y: 172, endPoint x: 416, endPoint y: 171, distance: 200.4
click at [271, 143] on icon "button" at bounding box center [272, 142] width 10 height 10
click at [238, 142] on icon "button" at bounding box center [238, 142] width 8 height 5
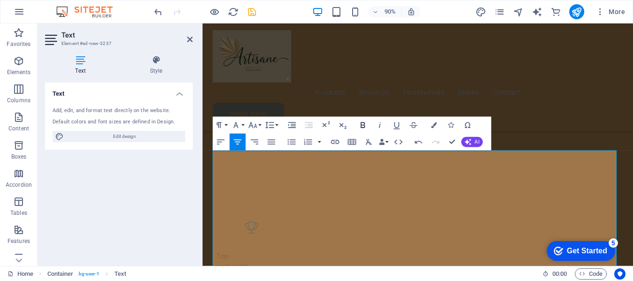
click at [363, 125] on icon "button" at bounding box center [363, 125] width 5 height 6
drag, startPoint x: 214, startPoint y: 196, endPoint x: 625, endPoint y: 218, distance: 411.2
click at [243, 126] on button "Font Family" at bounding box center [238, 125] width 16 height 17
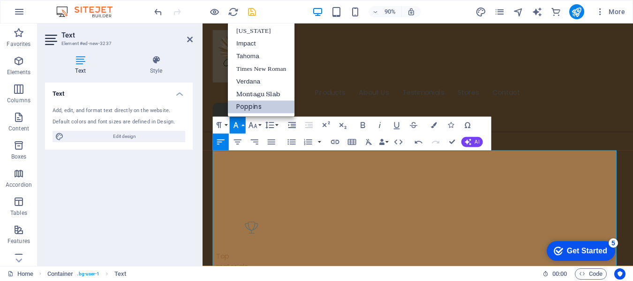
scroll to position [0, 0]
click at [435, 126] on icon "button" at bounding box center [434, 125] width 6 height 6
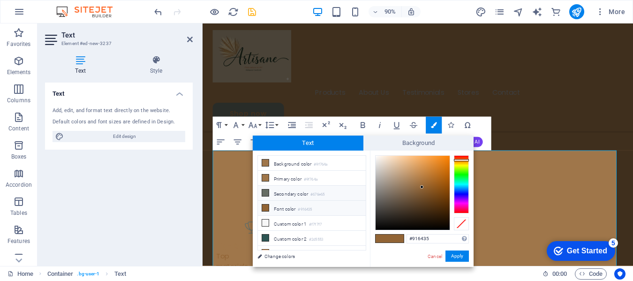
click at [283, 191] on li "Secondary color #676e65" at bounding box center [312, 193] width 108 height 15
type input "#676e65"
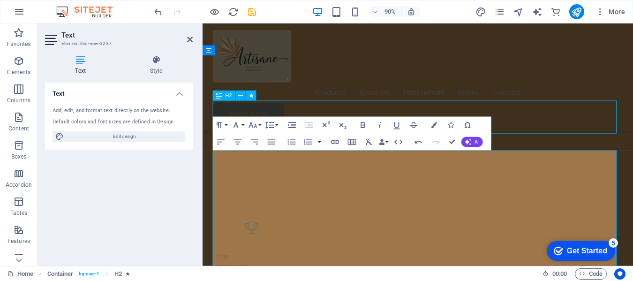
scroll to position [375, 0]
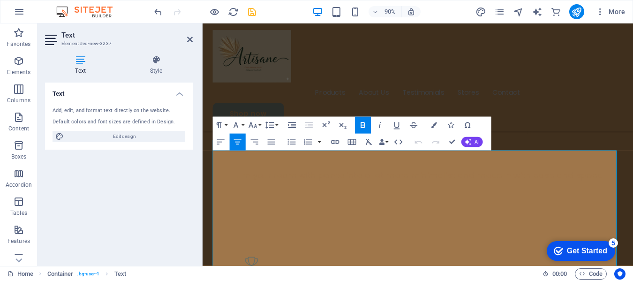
scroll to position [414, 0]
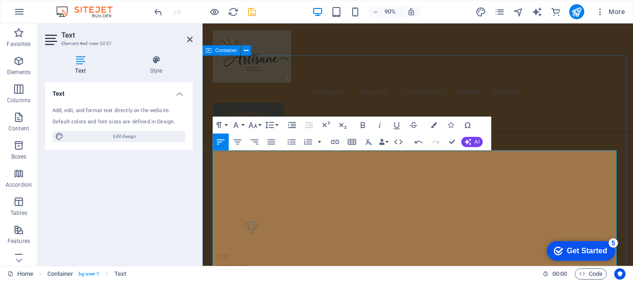
drag, startPoint x: 216, startPoint y: 196, endPoint x: 550, endPoint y: 212, distance: 334.9
click at [435, 125] on icon "button" at bounding box center [434, 125] width 6 height 6
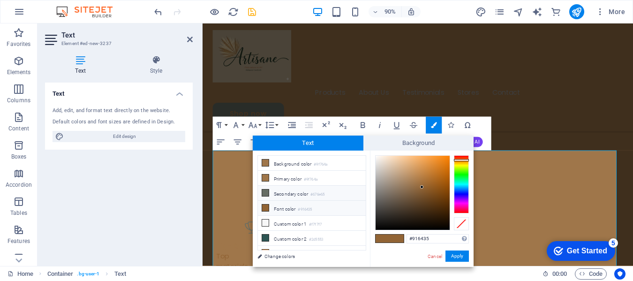
click at [262, 192] on icon at bounding box center [265, 193] width 7 height 7
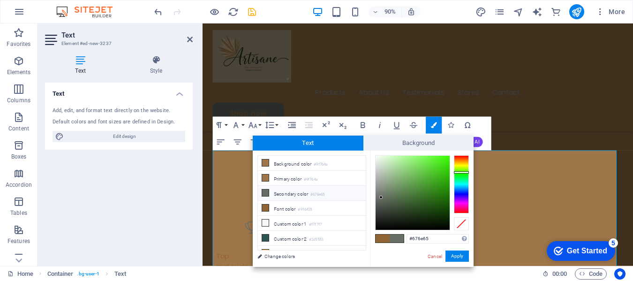
click at [281, 192] on li "Secondary color #676e65" at bounding box center [312, 193] width 108 height 15
click at [452, 253] on button "Apply" at bounding box center [457, 256] width 23 height 11
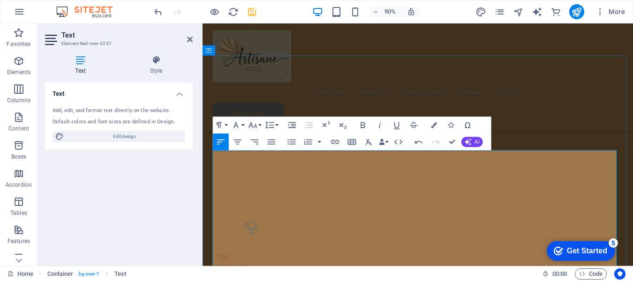
drag, startPoint x: 214, startPoint y: 242, endPoint x: 419, endPoint y: 252, distance: 205.8
click at [234, 142] on icon "button" at bounding box center [238, 142] width 10 height 10
click at [362, 129] on icon "button" at bounding box center [363, 125] width 10 height 10
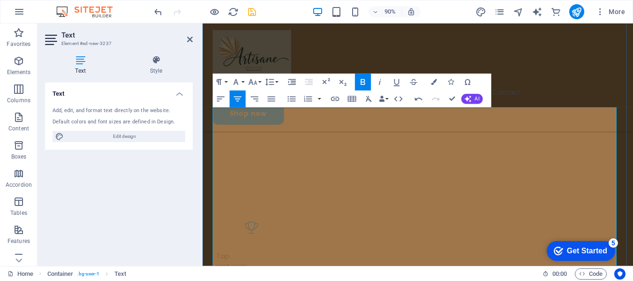
scroll to position [508, 0]
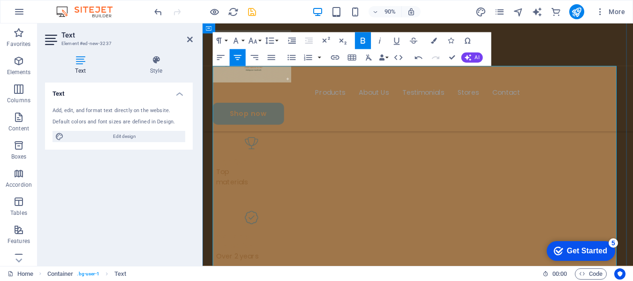
drag, startPoint x: 214, startPoint y: 176, endPoint x: 309, endPoint y: 237, distance: 112.9
click at [437, 39] on icon "button" at bounding box center [434, 41] width 6 height 6
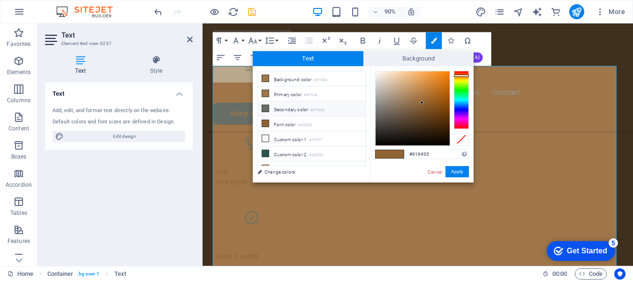
click at [264, 106] on icon at bounding box center [265, 108] width 7 height 7
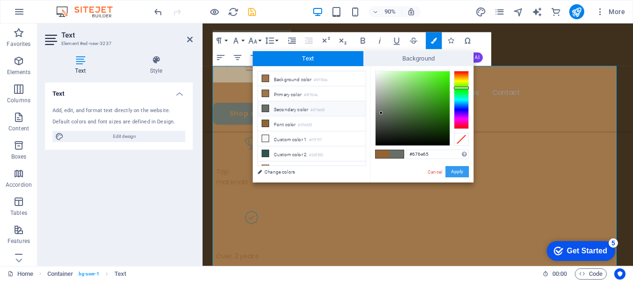
click at [450, 171] on button "Apply" at bounding box center [457, 171] width 23 height 11
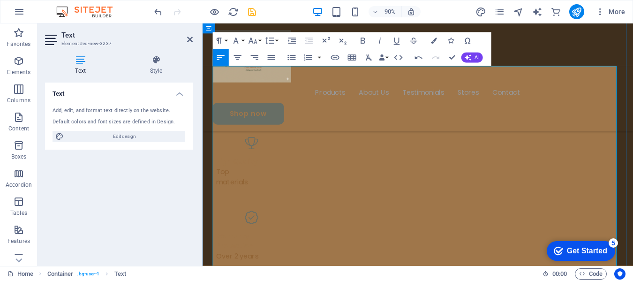
drag, startPoint x: 215, startPoint y: 252, endPoint x: 302, endPoint y: 250, distance: 86.4
click at [239, 56] on icon "button" at bounding box center [238, 58] width 10 height 10
click at [361, 40] on icon "button" at bounding box center [363, 41] width 5 height 6
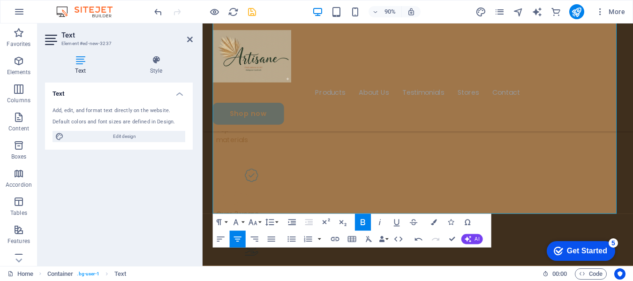
scroll to position [602, 0]
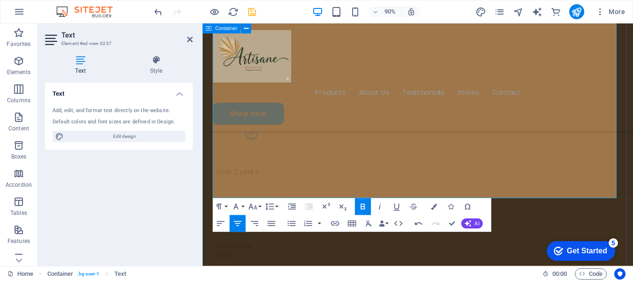
drag, startPoint x: 216, startPoint y: 186, endPoint x: 391, endPoint y: 122, distance: 186.5
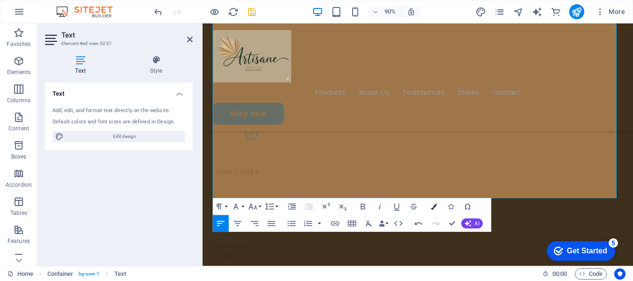
click at [432, 208] on icon "button" at bounding box center [434, 207] width 6 height 6
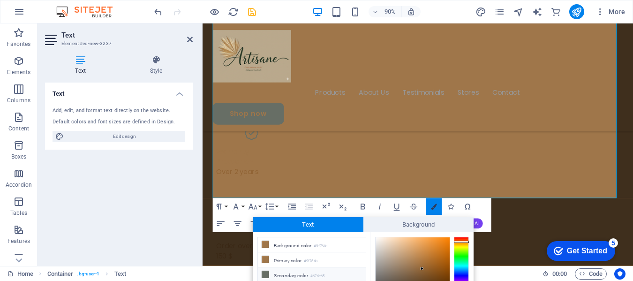
scroll to position [68, 0]
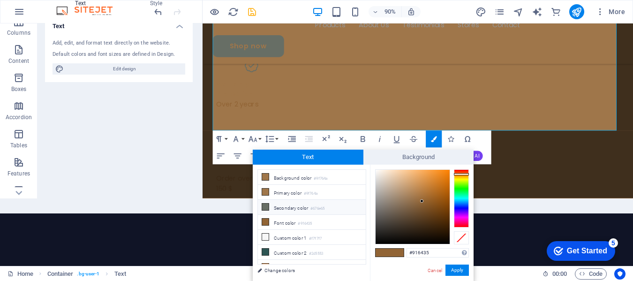
click at [265, 206] on icon at bounding box center [265, 207] width 7 height 7
type input "#676e65"
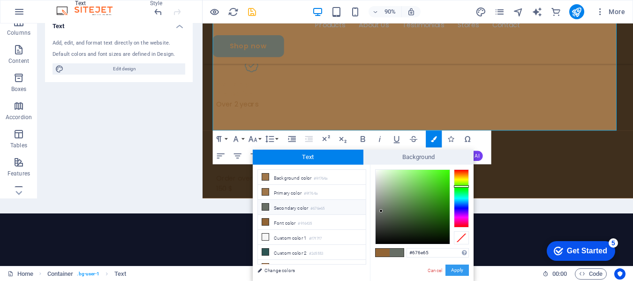
click at [462, 270] on button "Apply" at bounding box center [457, 270] width 23 height 11
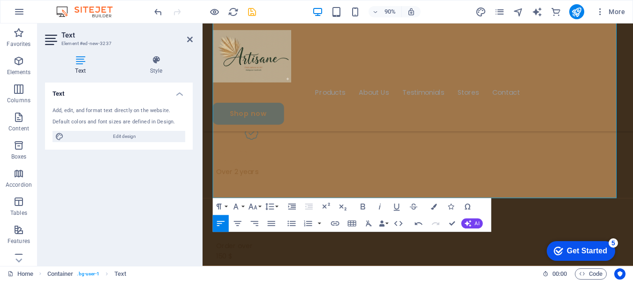
scroll to position [0, 0]
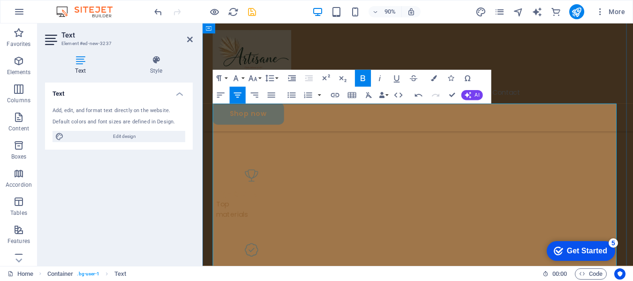
scroll to position [461, 0]
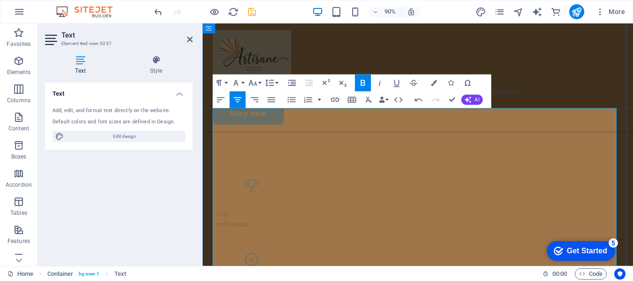
drag, startPoint x: 268, startPoint y: 147, endPoint x: 299, endPoint y: 148, distance: 31.0
click at [359, 83] on icon "button" at bounding box center [363, 83] width 10 height 10
drag, startPoint x: 240, startPoint y: 160, endPoint x: 214, endPoint y: 160, distance: 25.8
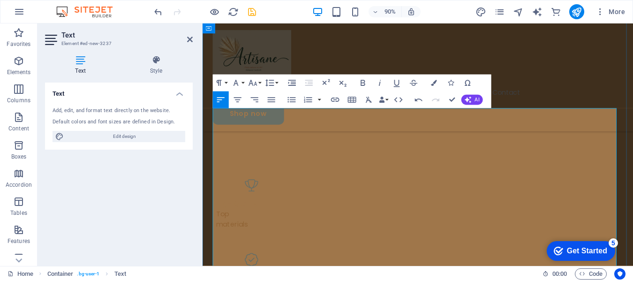
scroll to position [508, 0]
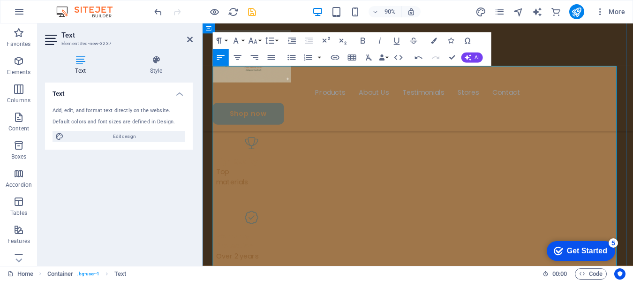
drag, startPoint x: 427, startPoint y: 178, endPoint x: 473, endPoint y: 176, distance: 45.5
click at [362, 40] on icon "button" at bounding box center [363, 41] width 10 height 10
drag, startPoint x: 477, startPoint y: 177, endPoint x: 496, endPoint y: 175, distance: 19.3
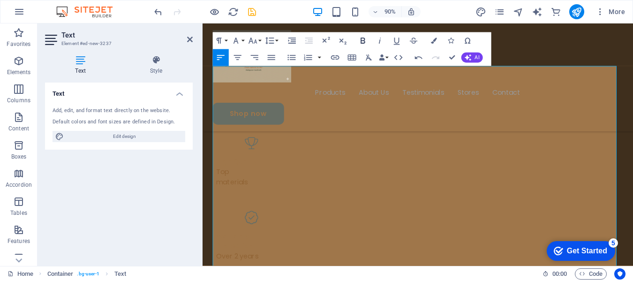
click at [360, 39] on icon "button" at bounding box center [363, 41] width 10 height 10
drag, startPoint x: 501, startPoint y: 176, endPoint x: 533, endPoint y: 175, distance: 31.5
click at [361, 38] on icon "button" at bounding box center [363, 41] width 10 height 10
drag, startPoint x: 569, startPoint y: 176, endPoint x: 590, endPoint y: 176, distance: 20.6
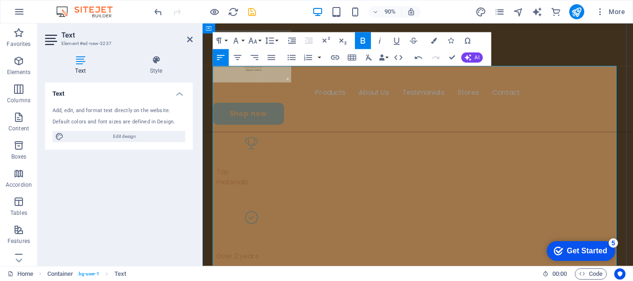
click at [361, 41] on icon "button" at bounding box center [363, 41] width 5 height 6
drag, startPoint x: 545, startPoint y: 191, endPoint x: 580, endPoint y: 191, distance: 34.3
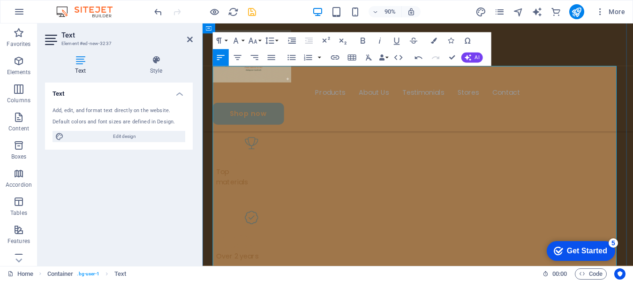
drag, startPoint x: 314, startPoint y: 200, endPoint x: 389, endPoint y: 199, distance: 74.6
click at [363, 41] on icon "button" at bounding box center [363, 41] width 5 height 6
drag, startPoint x: 418, startPoint y: 191, endPoint x: 599, endPoint y: 206, distance: 182.2
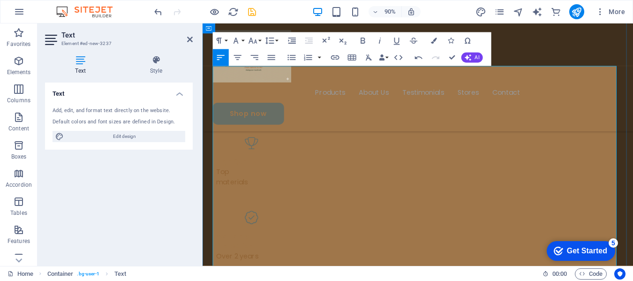
copy span "Adorn your home with unique wooden and natural fiber decorations and stylish ra…"
drag, startPoint x: 419, startPoint y: 190, endPoint x: 597, endPoint y: 203, distance: 178.3
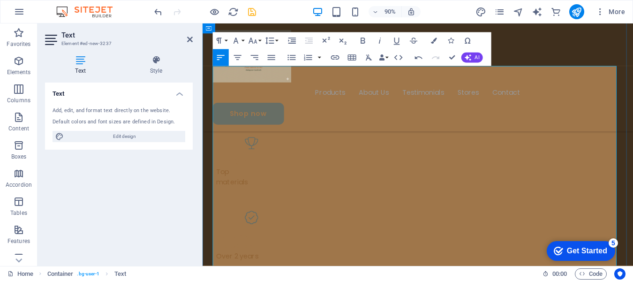
drag, startPoint x: 495, startPoint y: 217, endPoint x: 572, endPoint y: 218, distance: 77.0
click at [361, 42] on icon "button" at bounding box center [363, 41] width 5 height 6
drag, startPoint x: 407, startPoint y: 229, endPoint x: 486, endPoint y: 229, distance: 78.8
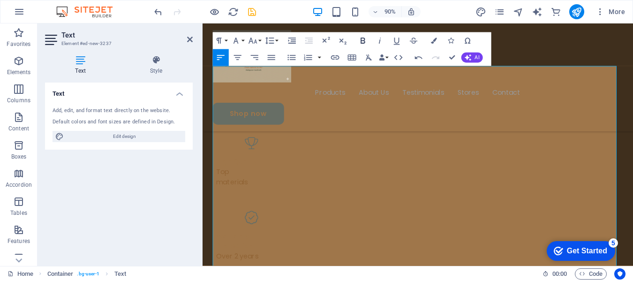
click at [363, 41] on icon "button" at bounding box center [363, 41] width 10 height 10
drag, startPoint x: 263, startPoint y: 229, endPoint x: 292, endPoint y: 229, distance: 29.1
click at [359, 39] on icon "button" at bounding box center [363, 41] width 10 height 10
drag, startPoint x: 557, startPoint y: 187, endPoint x: 662, endPoint y: 187, distance: 104.6
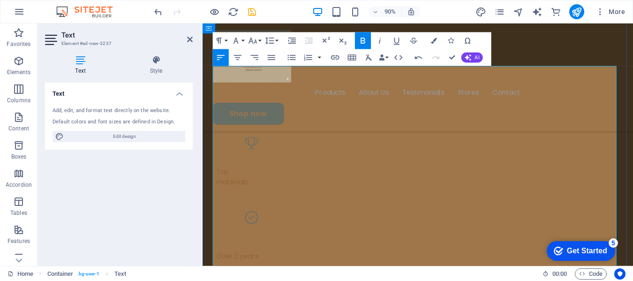
click at [361, 40] on icon "button" at bounding box center [363, 41] width 10 height 10
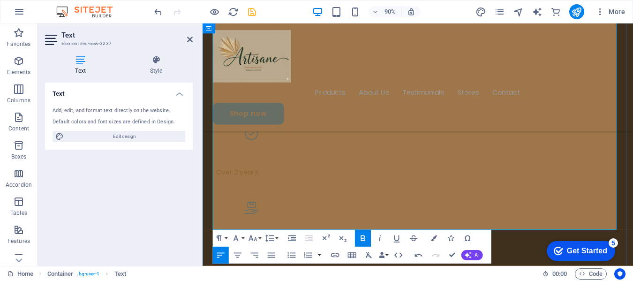
scroll to position [602, 0]
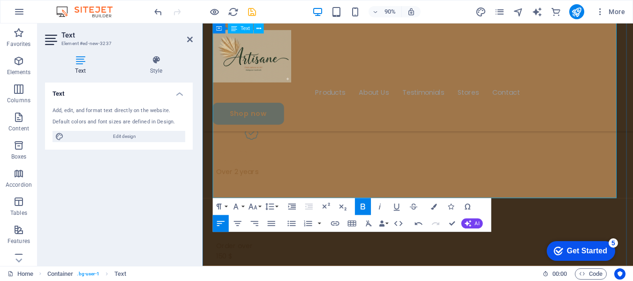
drag, startPoint x: 227, startPoint y: 184, endPoint x: 258, endPoint y: 182, distance: 31.5
click at [362, 209] on icon "button" at bounding box center [363, 207] width 5 height 6
drag, startPoint x: 467, startPoint y: 183, endPoint x: 504, endPoint y: 198, distance: 40.1
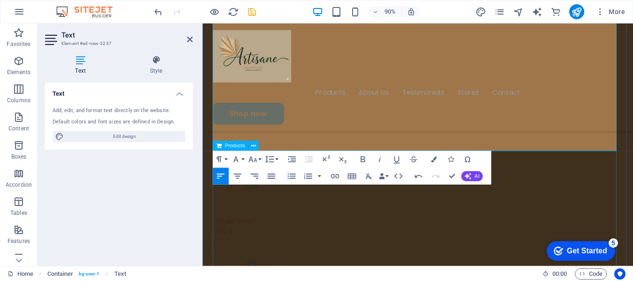
scroll to position [649, 0]
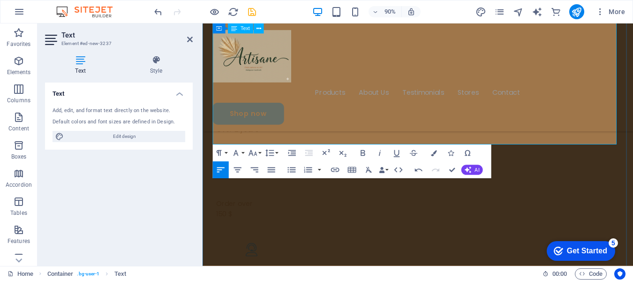
drag, startPoint x: 532, startPoint y: 139, endPoint x: 560, endPoint y: 136, distance: 28.3
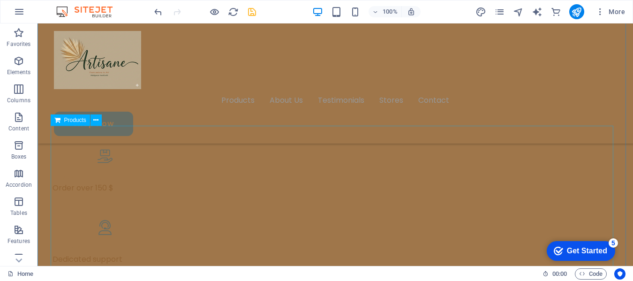
scroll to position [642, 0]
click at [98, 118] on icon at bounding box center [95, 119] width 5 height 10
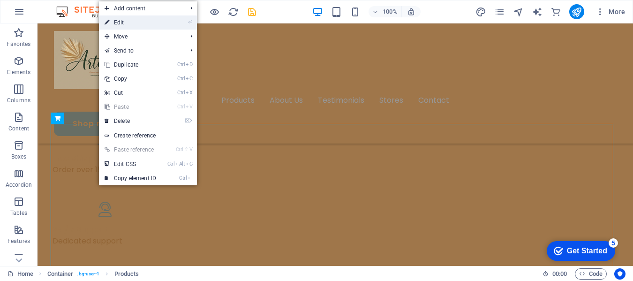
click at [122, 24] on link "⏎ Edit" at bounding box center [130, 22] width 63 height 14
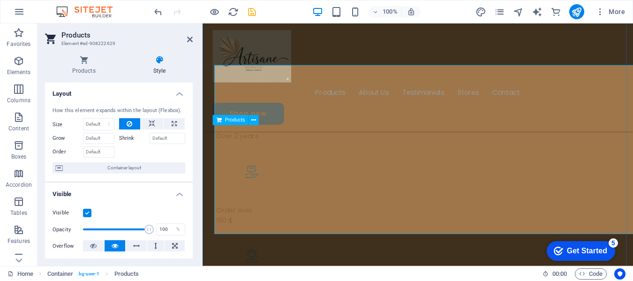
scroll to position [696, 0]
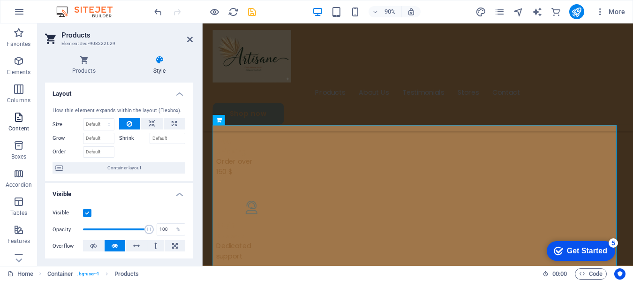
click at [18, 121] on icon "button" at bounding box center [18, 117] width 11 height 11
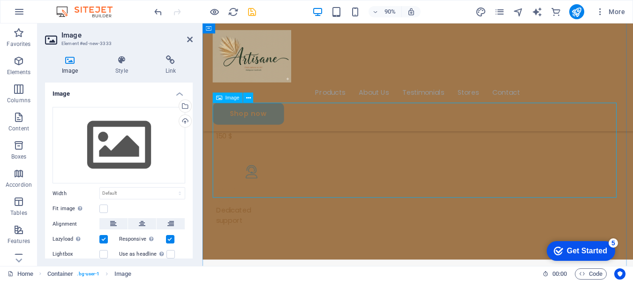
scroll to position [689, 0]
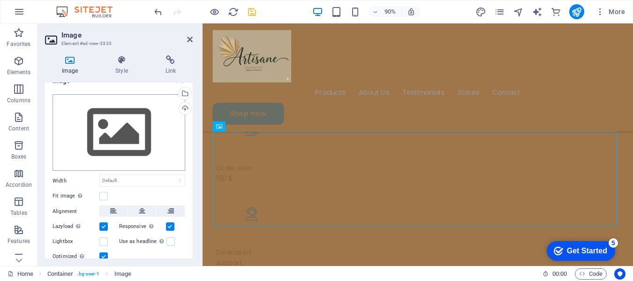
scroll to position [0, 0]
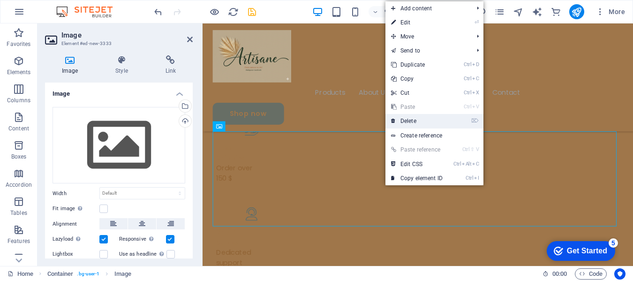
click at [407, 118] on link "⌦ Delete" at bounding box center [417, 121] width 63 height 14
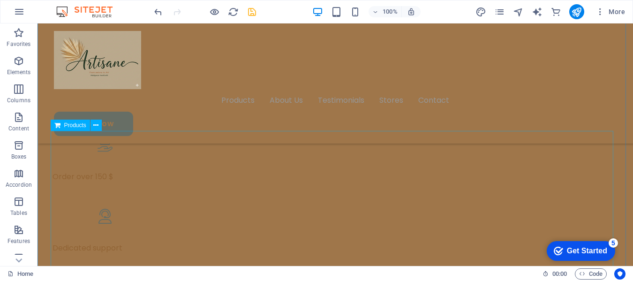
click at [16, 118] on icon "button" at bounding box center [18, 117] width 11 height 11
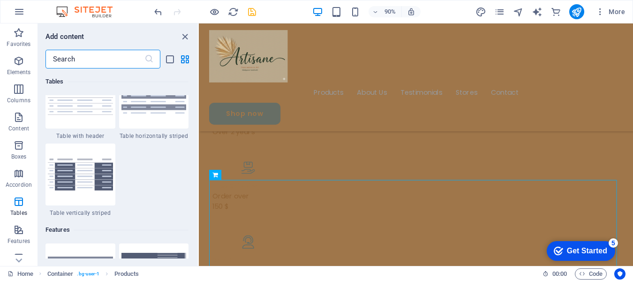
scroll to position [3519, 0]
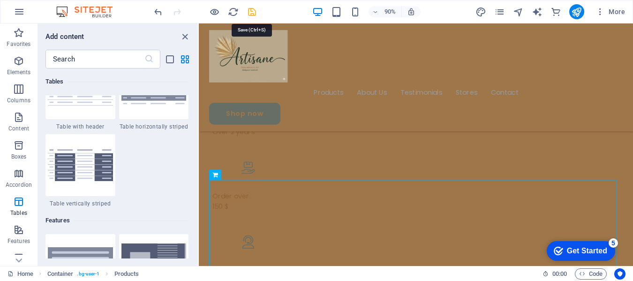
click at [253, 11] on icon "save" at bounding box center [252, 12] width 11 height 11
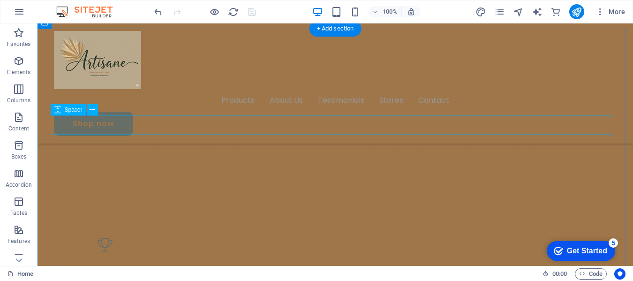
scroll to position [393, 0]
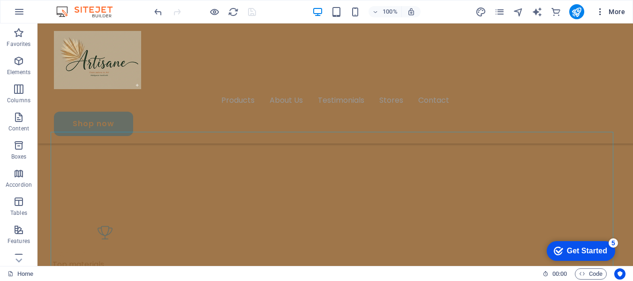
click at [600, 13] on icon "button" at bounding box center [600, 11] width 9 height 9
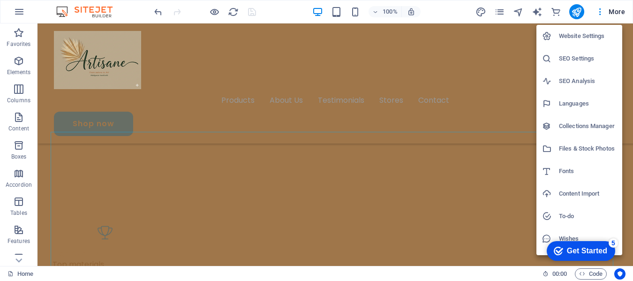
click at [214, 12] on div at bounding box center [316, 140] width 633 height 281
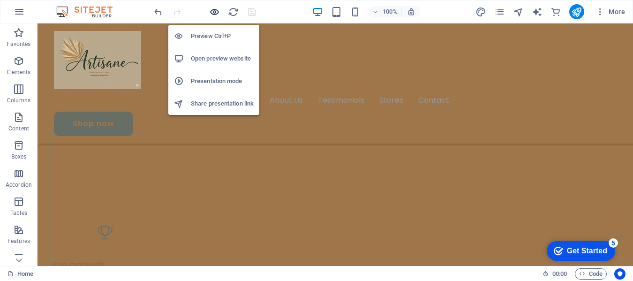
drag, startPoint x: 214, startPoint y: 11, endPoint x: 302, endPoint y: 60, distance: 101.2
click at [214, 11] on icon "button" at bounding box center [214, 12] width 11 height 11
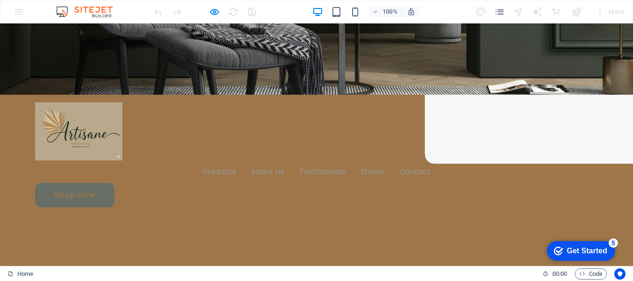
scroll to position [252, 0]
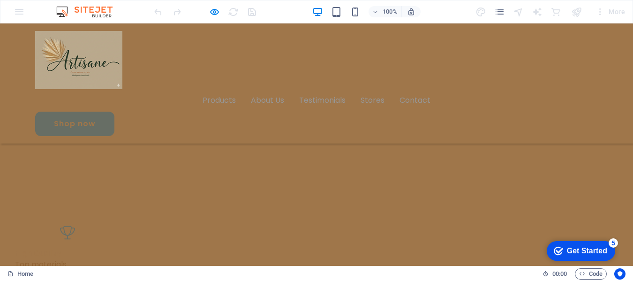
scroll to position [440, 0]
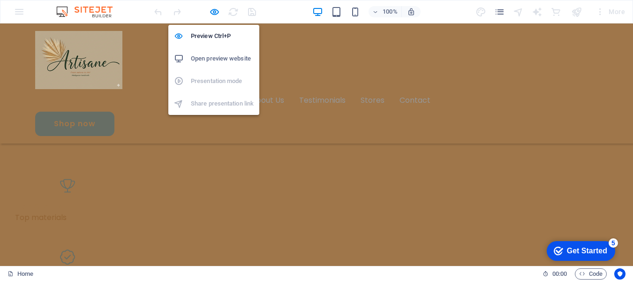
click at [198, 58] on h6 "Open preview website" at bounding box center [222, 58] width 63 height 11
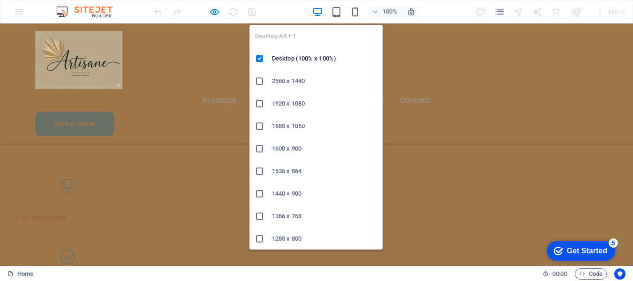
click at [316, 12] on icon "button" at bounding box center [318, 12] width 11 height 11
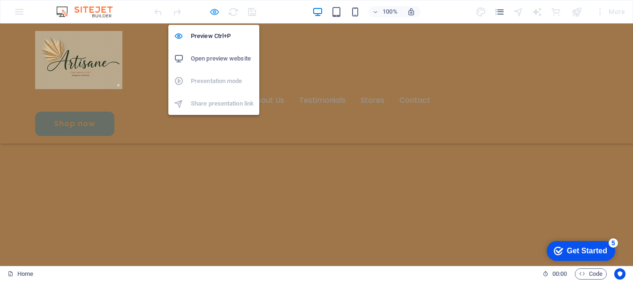
click at [213, 13] on icon "button" at bounding box center [214, 12] width 11 height 11
